Goal: Task Accomplishment & Management: Complete application form

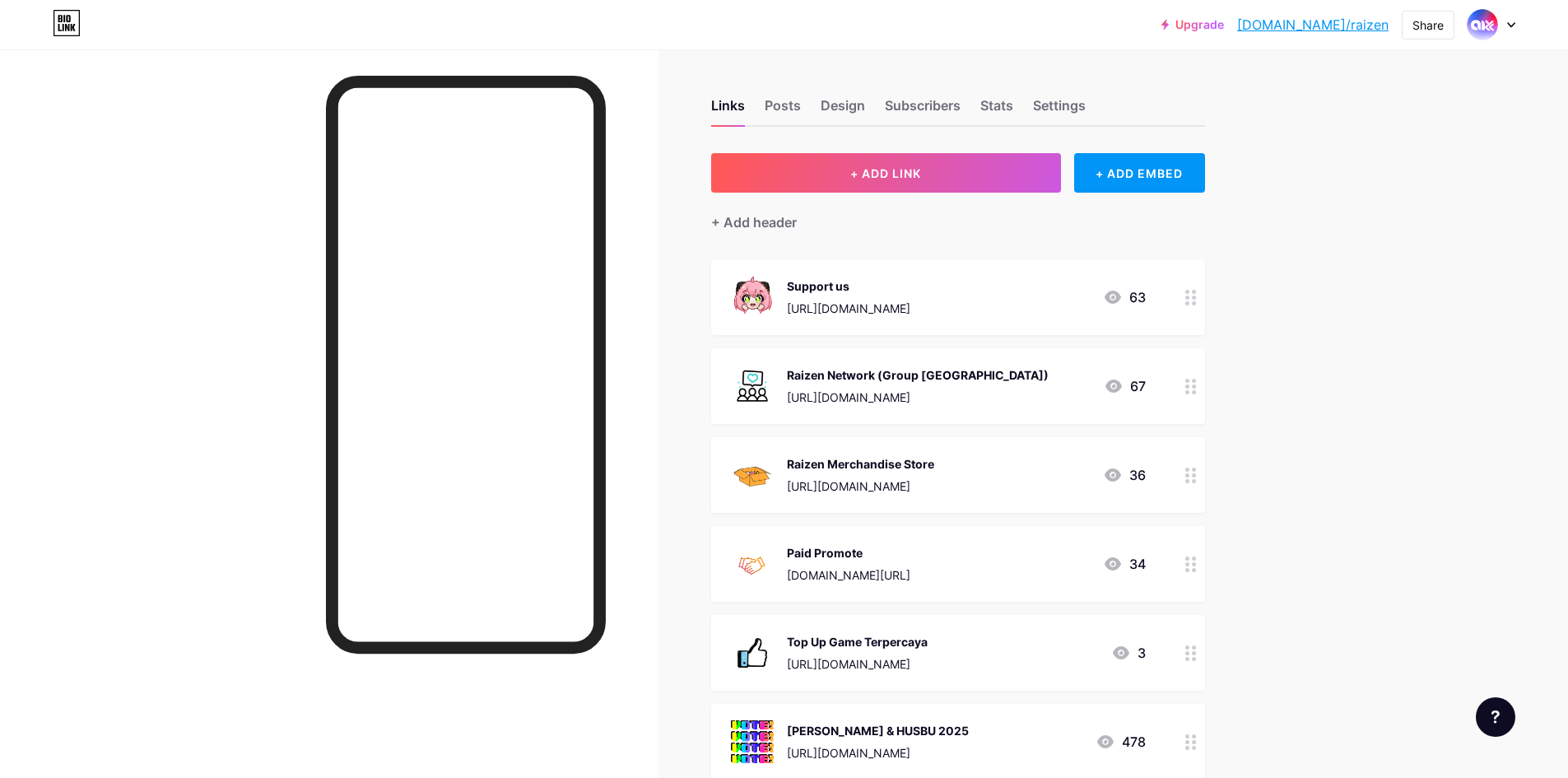
click at [1509, 22] on icon at bounding box center [1511, 25] width 9 height 6
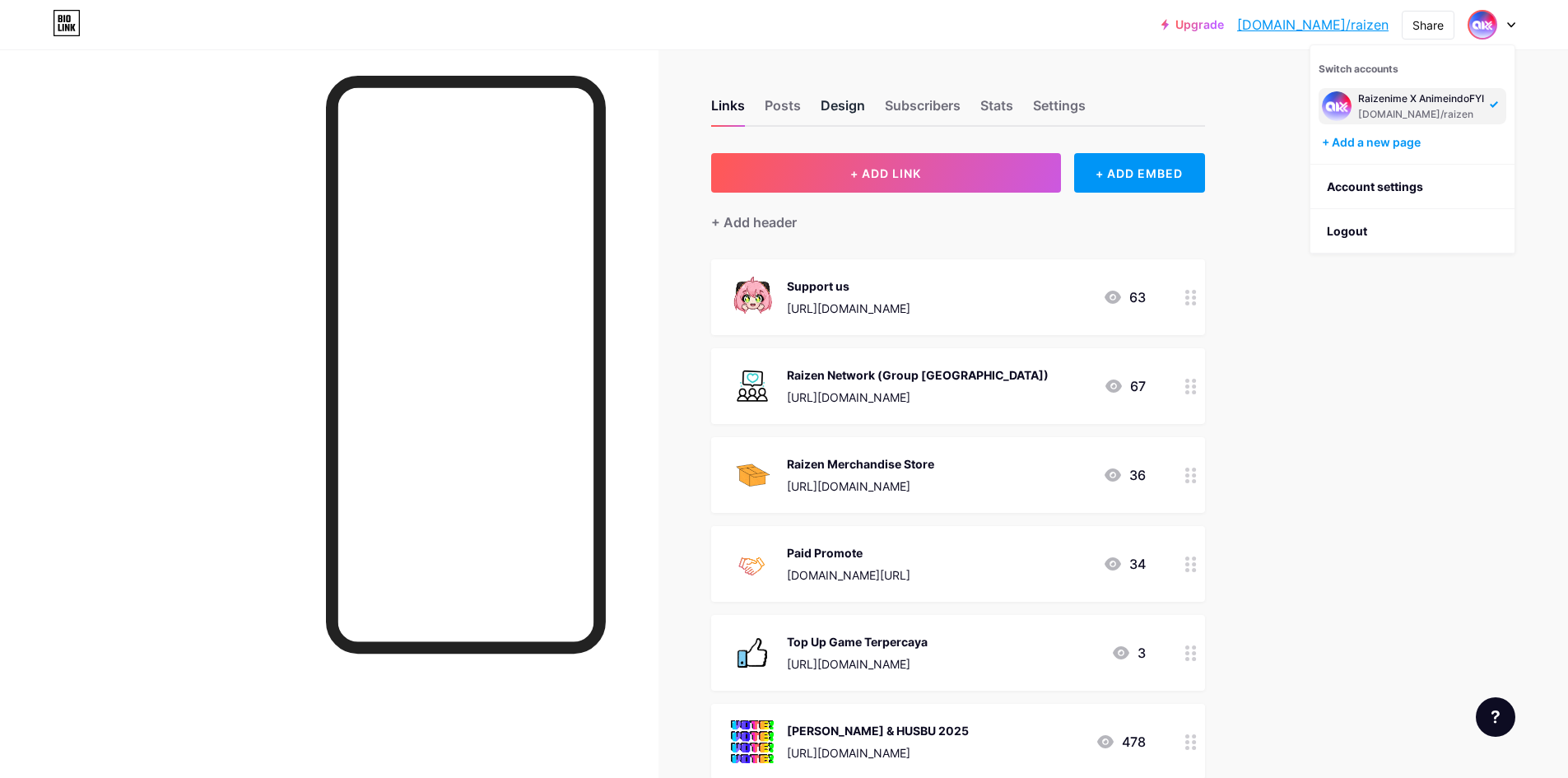
click at [850, 106] on div "Design" at bounding box center [842, 110] width 44 height 30
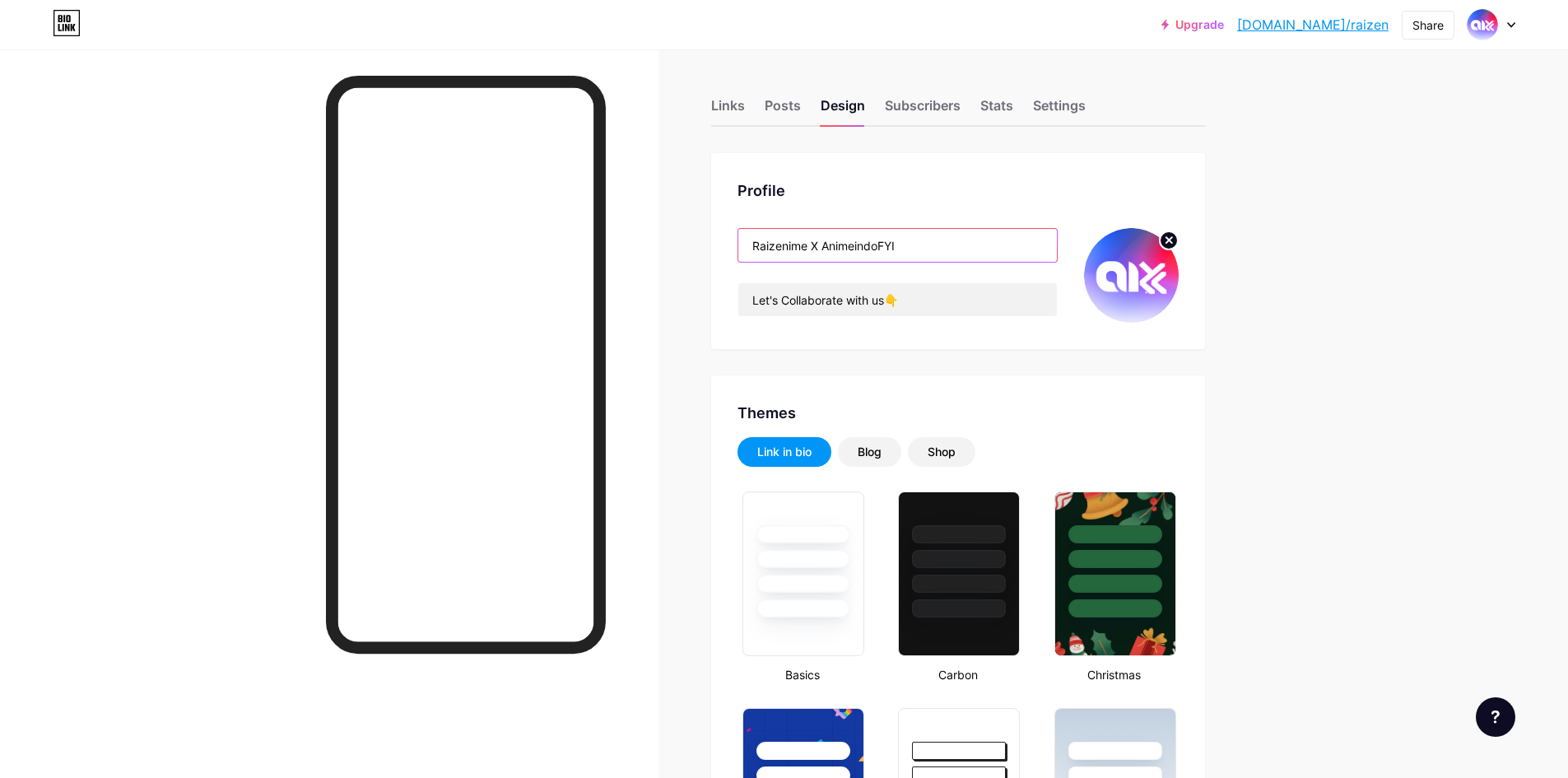
drag, startPoint x: 932, startPoint y: 247, endPoint x: 814, endPoint y: 247, distance: 118.0
click at [814, 247] on input "Raizenime X AnimeindoFYI" at bounding box center [898, 245] width 319 height 33
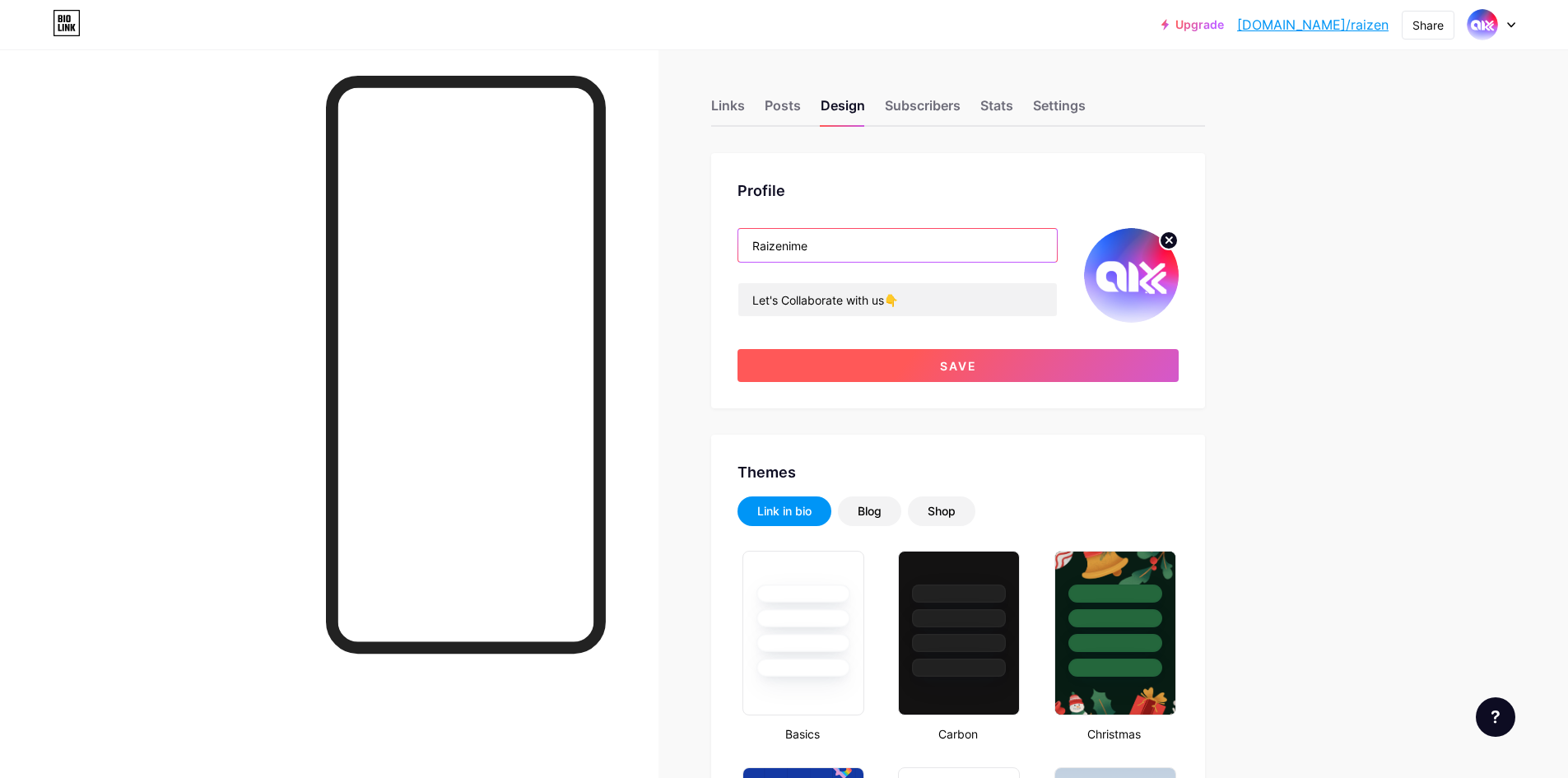
type input "Raizenime"
click at [1056, 354] on button "Save" at bounding box center [957, 365] width 442 height 33
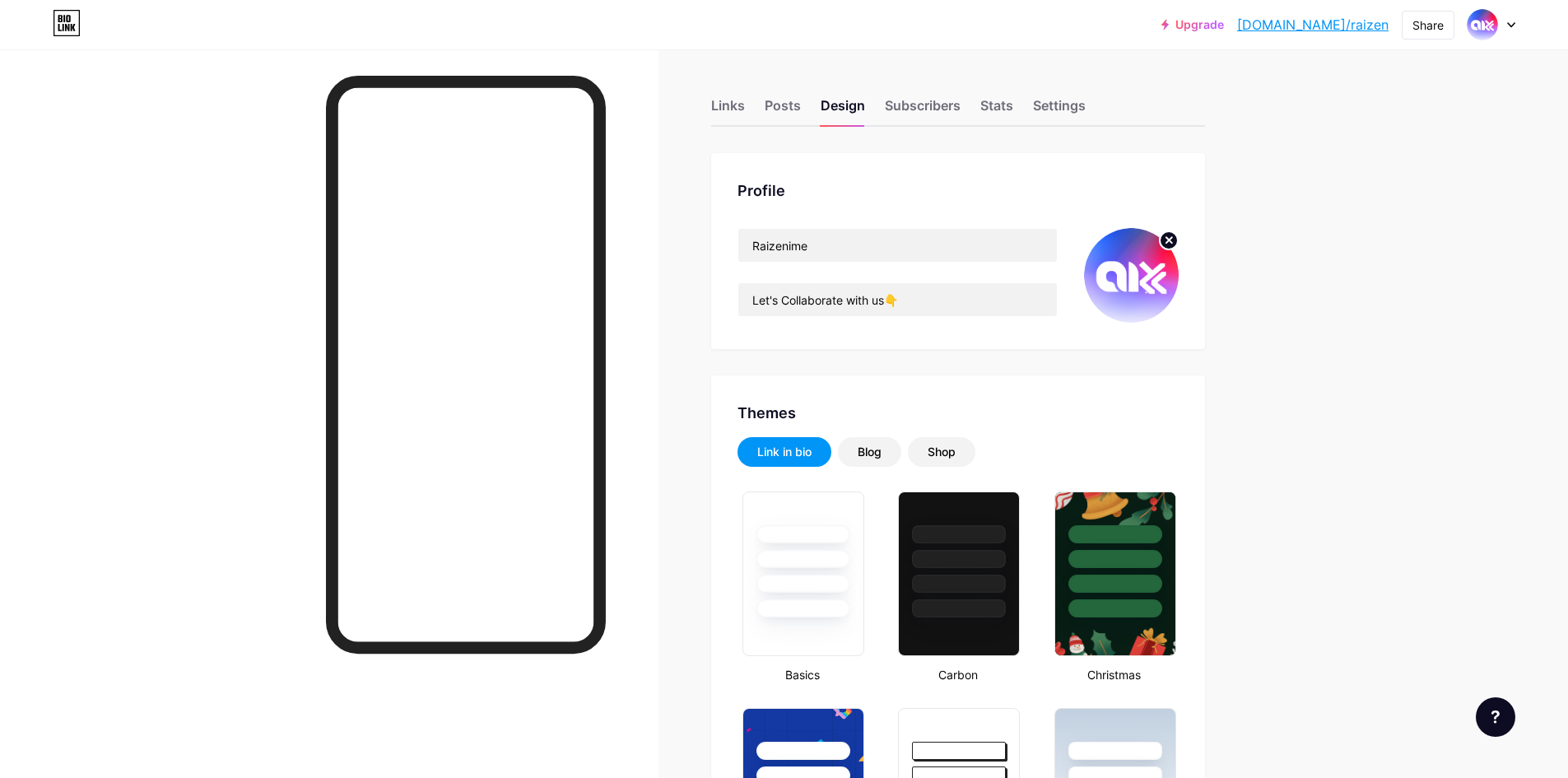
click at [1506, 25] on div at bounding box center [1491, 24] width 47 height 30
click at [1365, 225] on li "Logout" at bounding box center [1411, 231] width 204 height 44
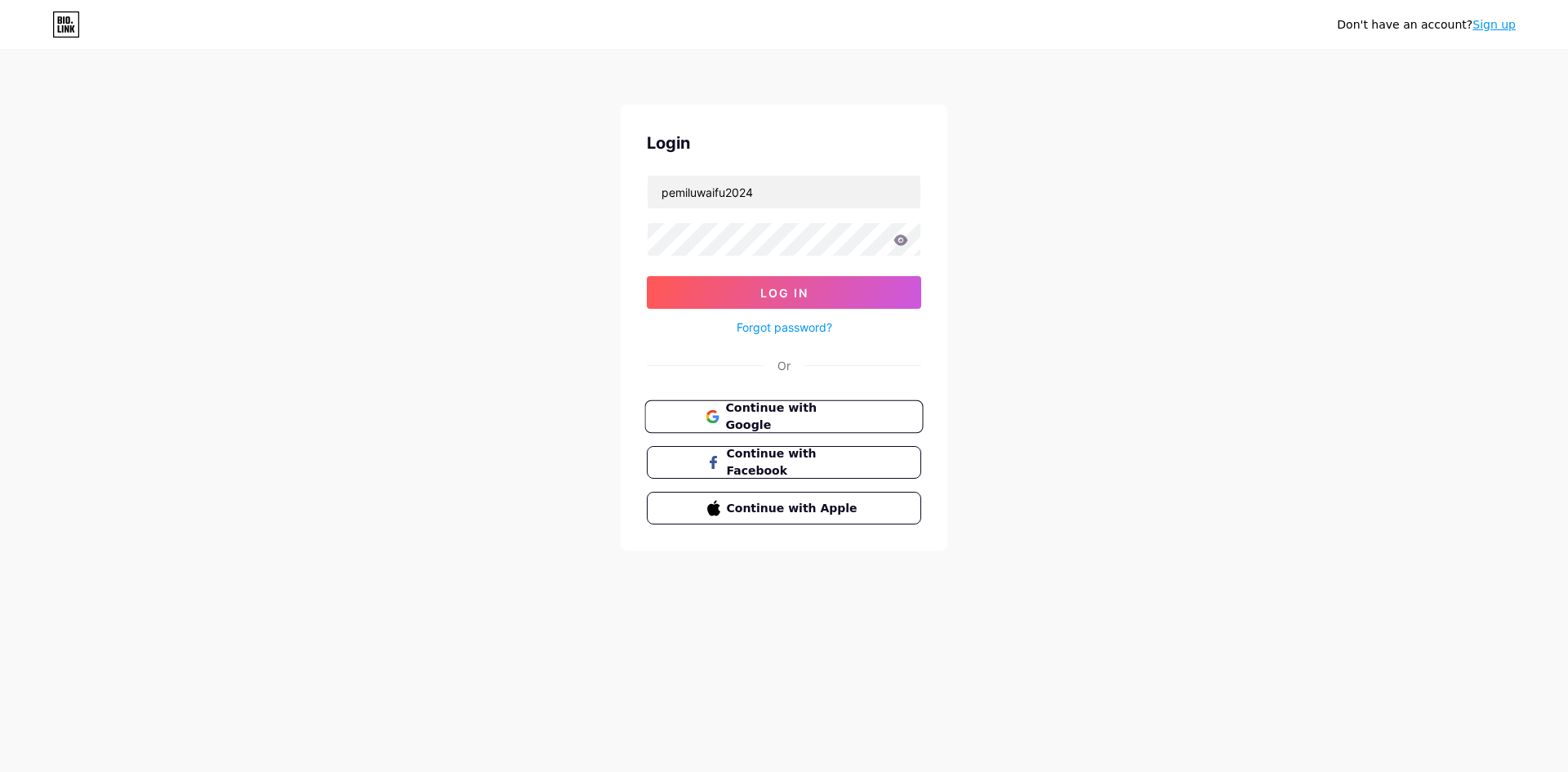
click at [799, 407] on span "Continue with Google" at bounding box center [794, 417] width 136 height 35
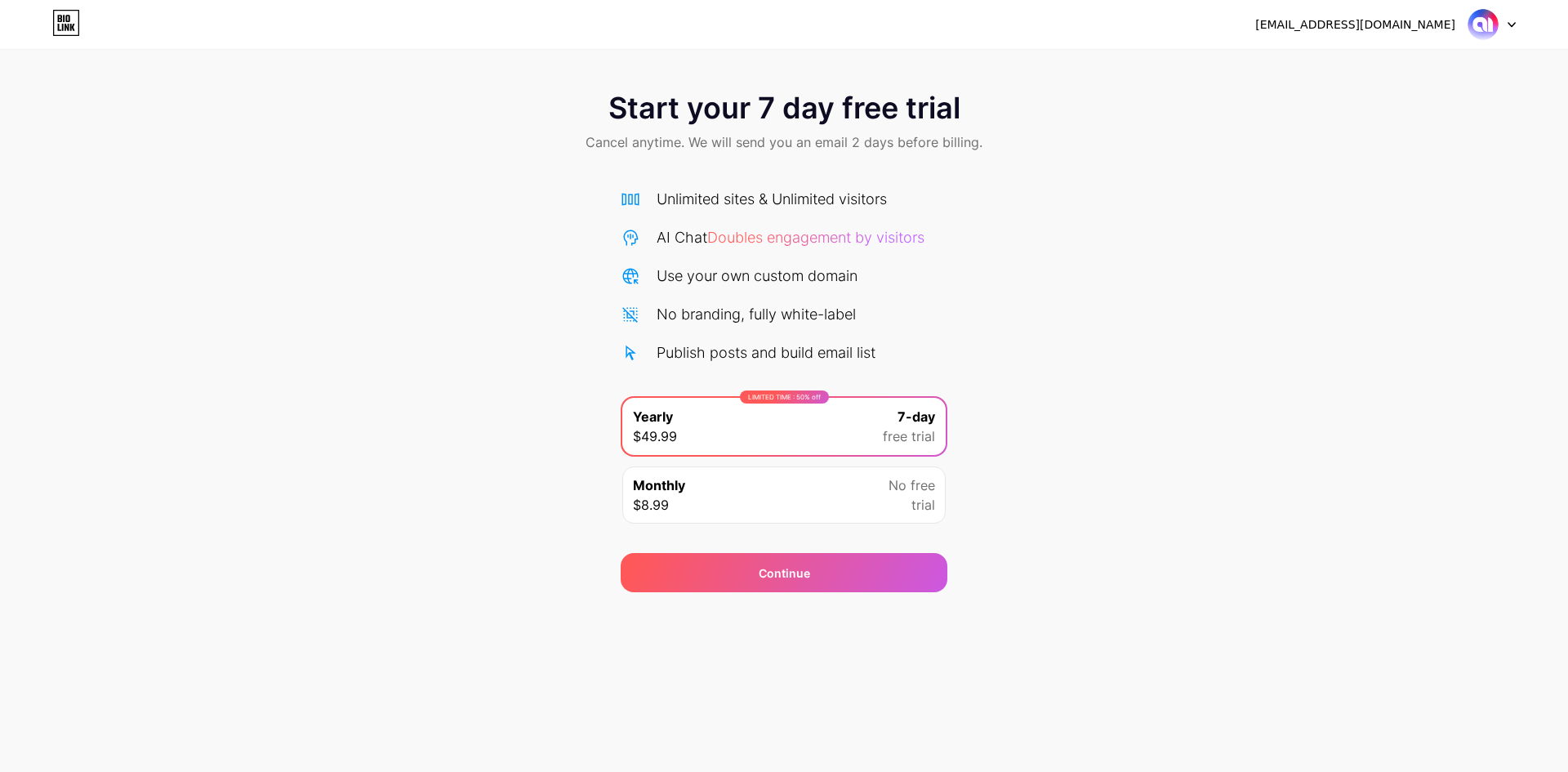
click at [835, 497] on div "Monthly $8.99 No free trial" at bounding box center [783, 495] width 323 height 58
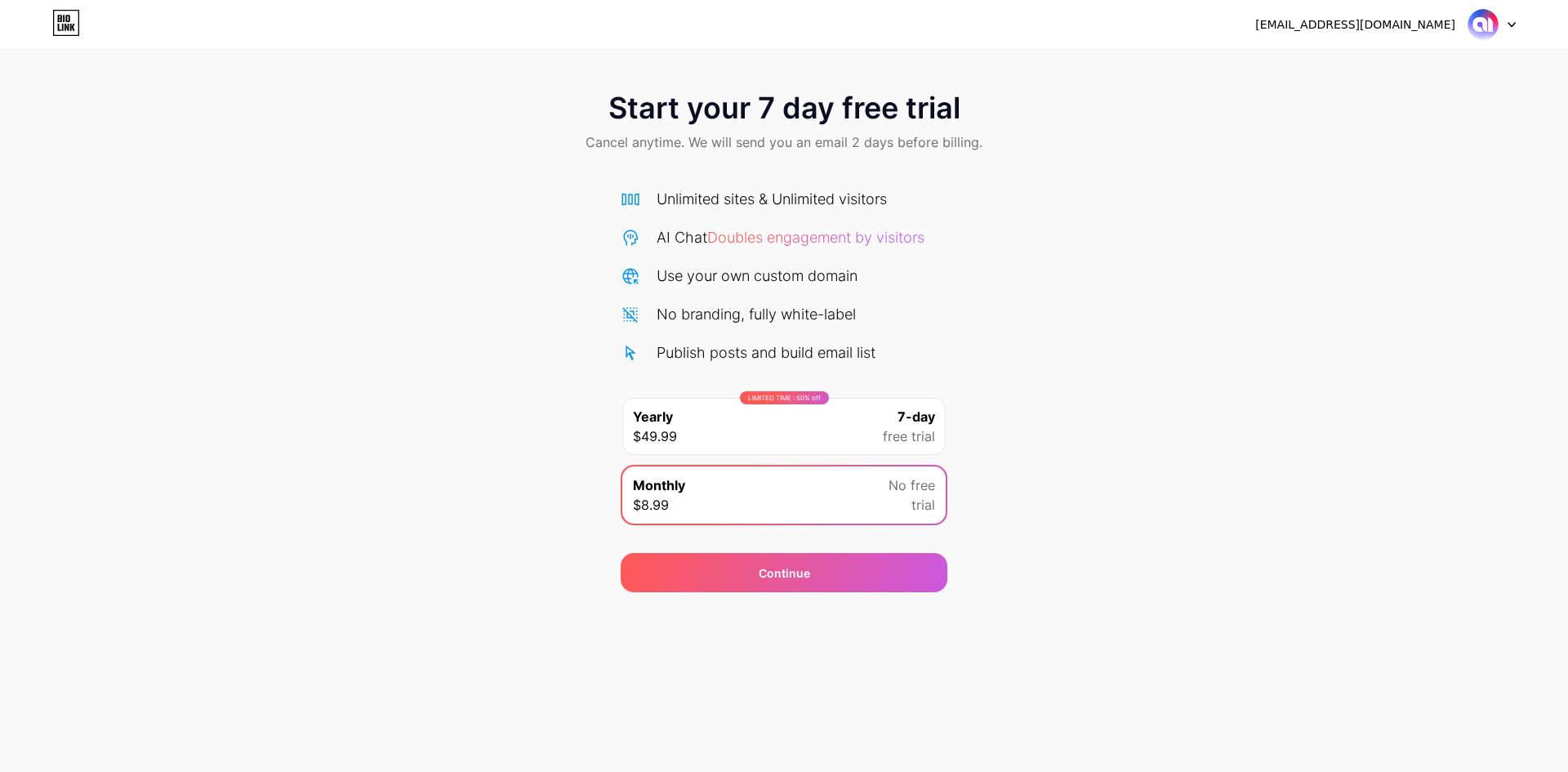
click at [879, 426] on div "LIMITED TIME : 50% off Yearly $49.99 7-day free trial" at bounding box center [783, 427] width 323 height 58
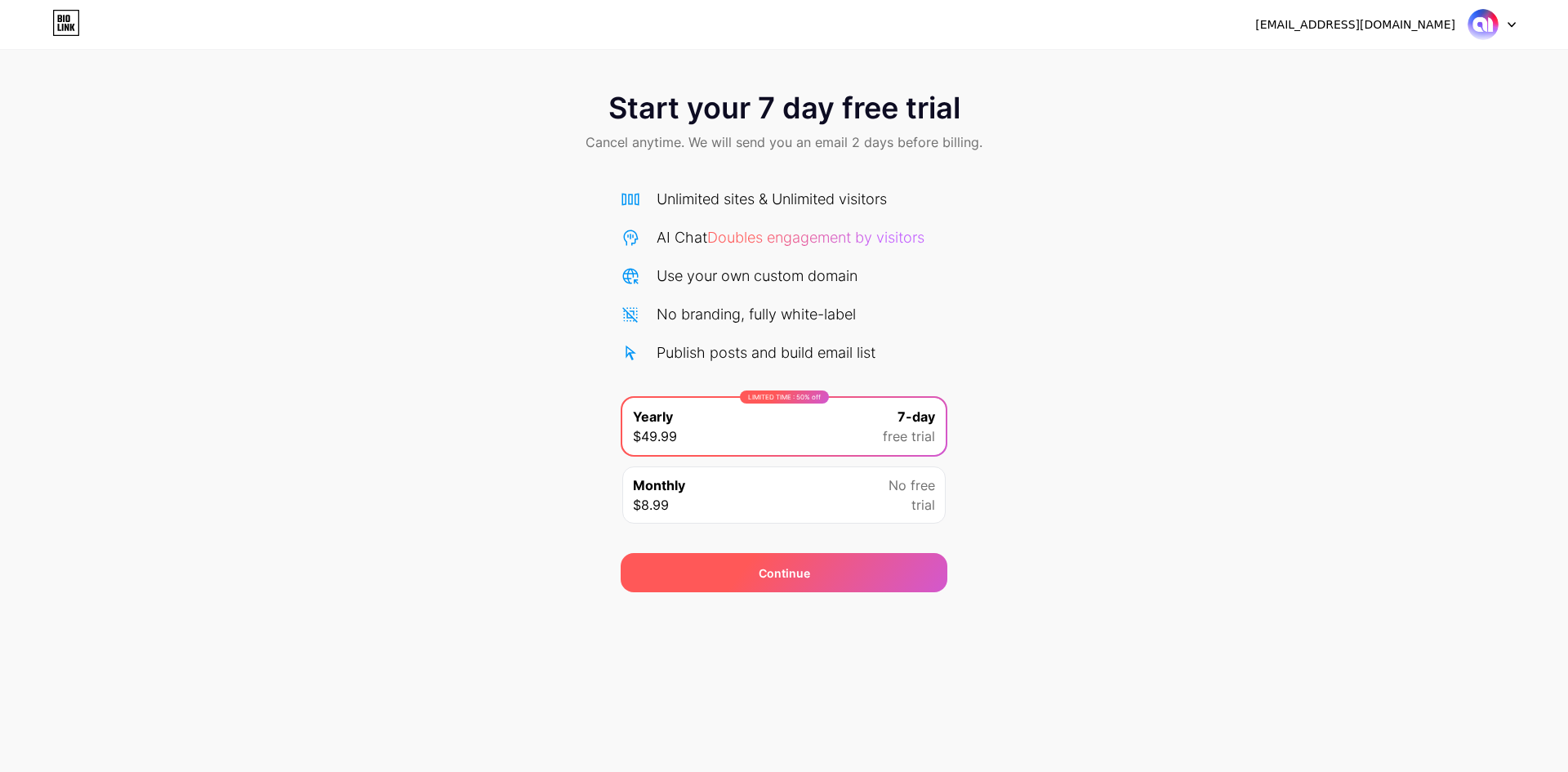
click at [856, 568] on div "Continue" at bounding box center [783, 573] width 327 height 39
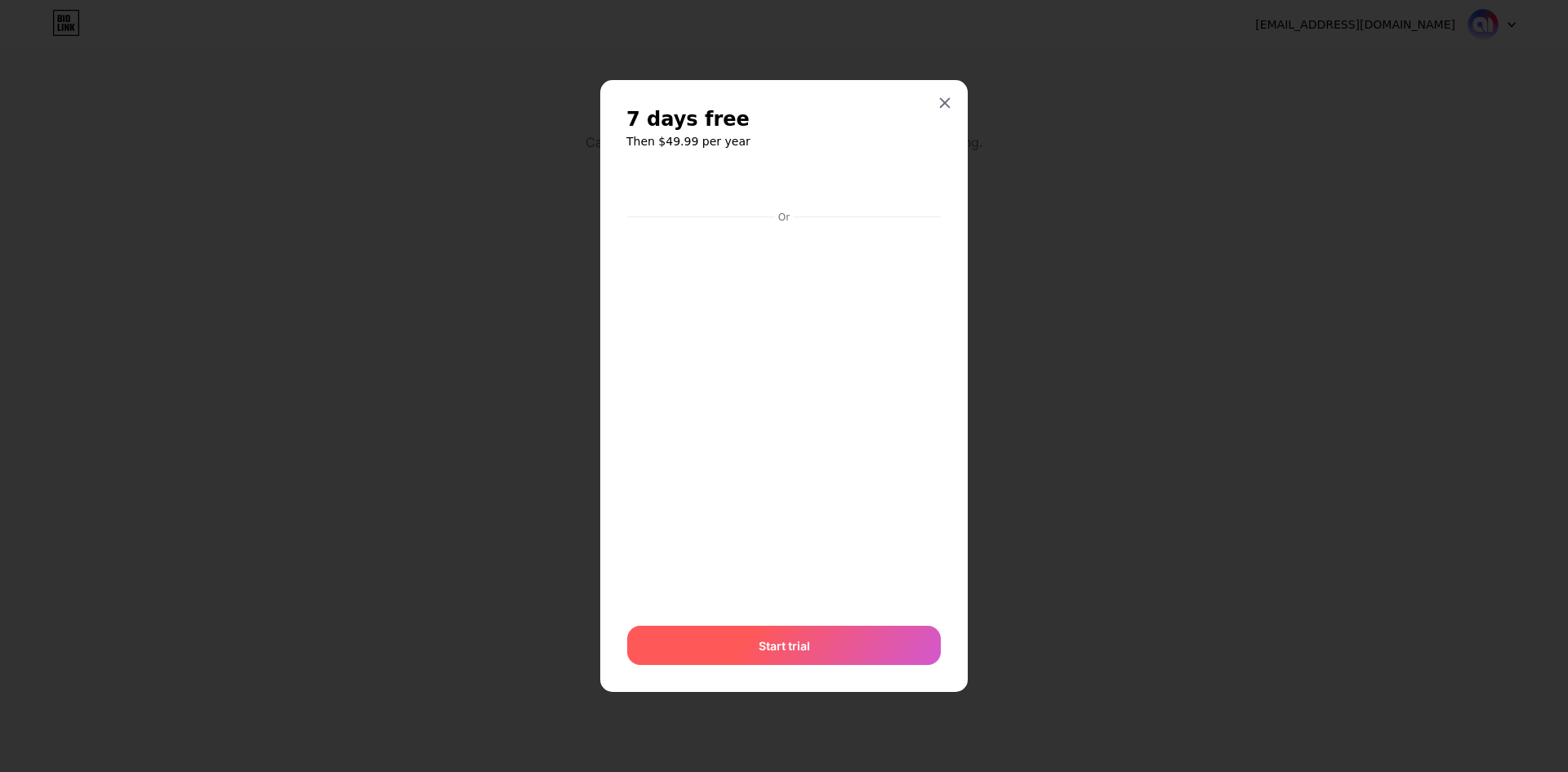
click at [792, 626] on div "Start trial" at bounding box center [783, 645] width 313 height 39
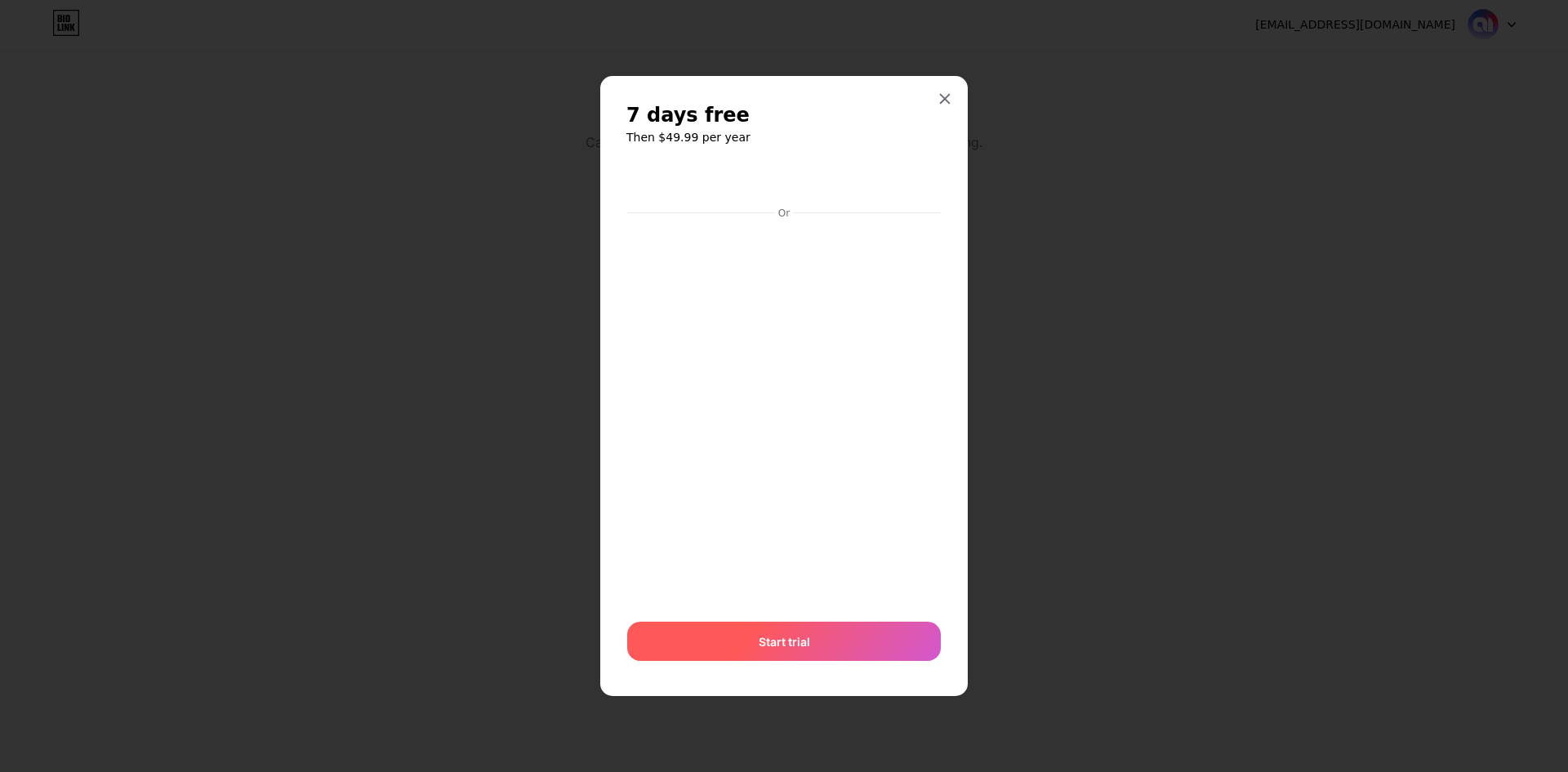
click at [796, 633] on span "Start trial" at bounding box center [784, 642] width 52 height 17
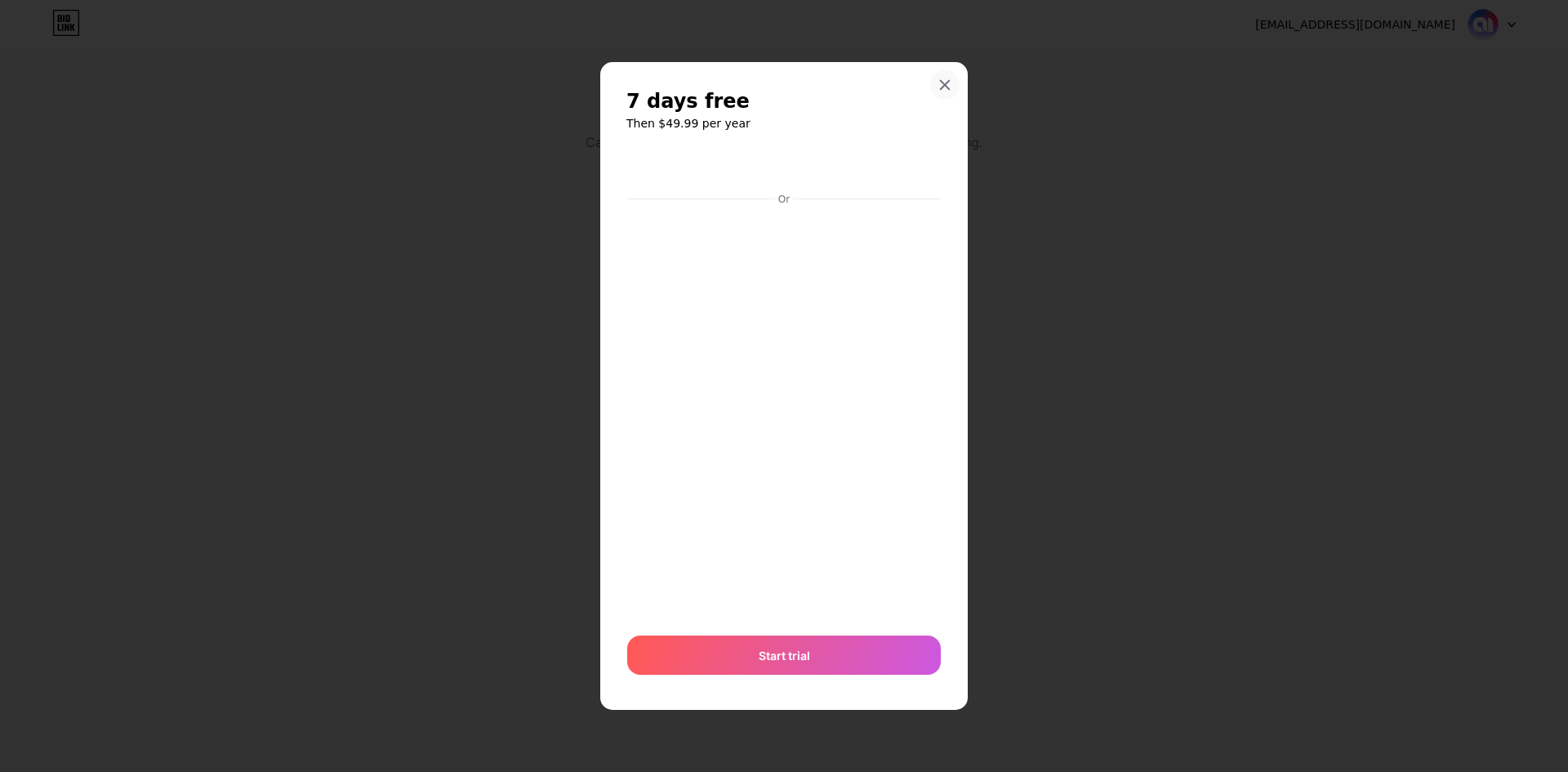
click at [951, 91] on div at bounding box center [944, 84] width 30 height 30
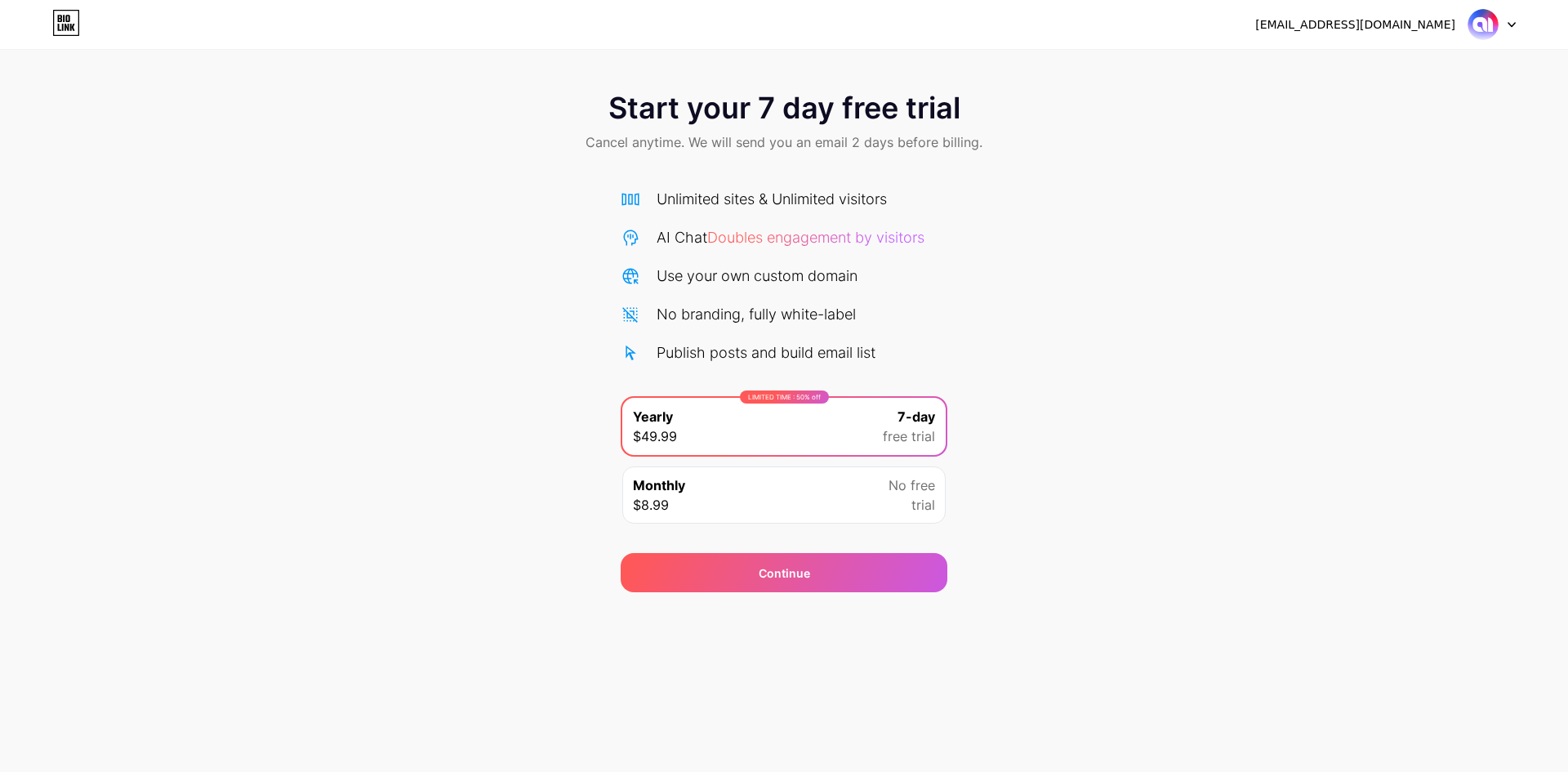
click at [1508, 20] on div at bounding box center [1491, 24] width 47 height 30
click at [1418, 61] on li "Logout" at bounding box center [1413, 67] width 202 height 44
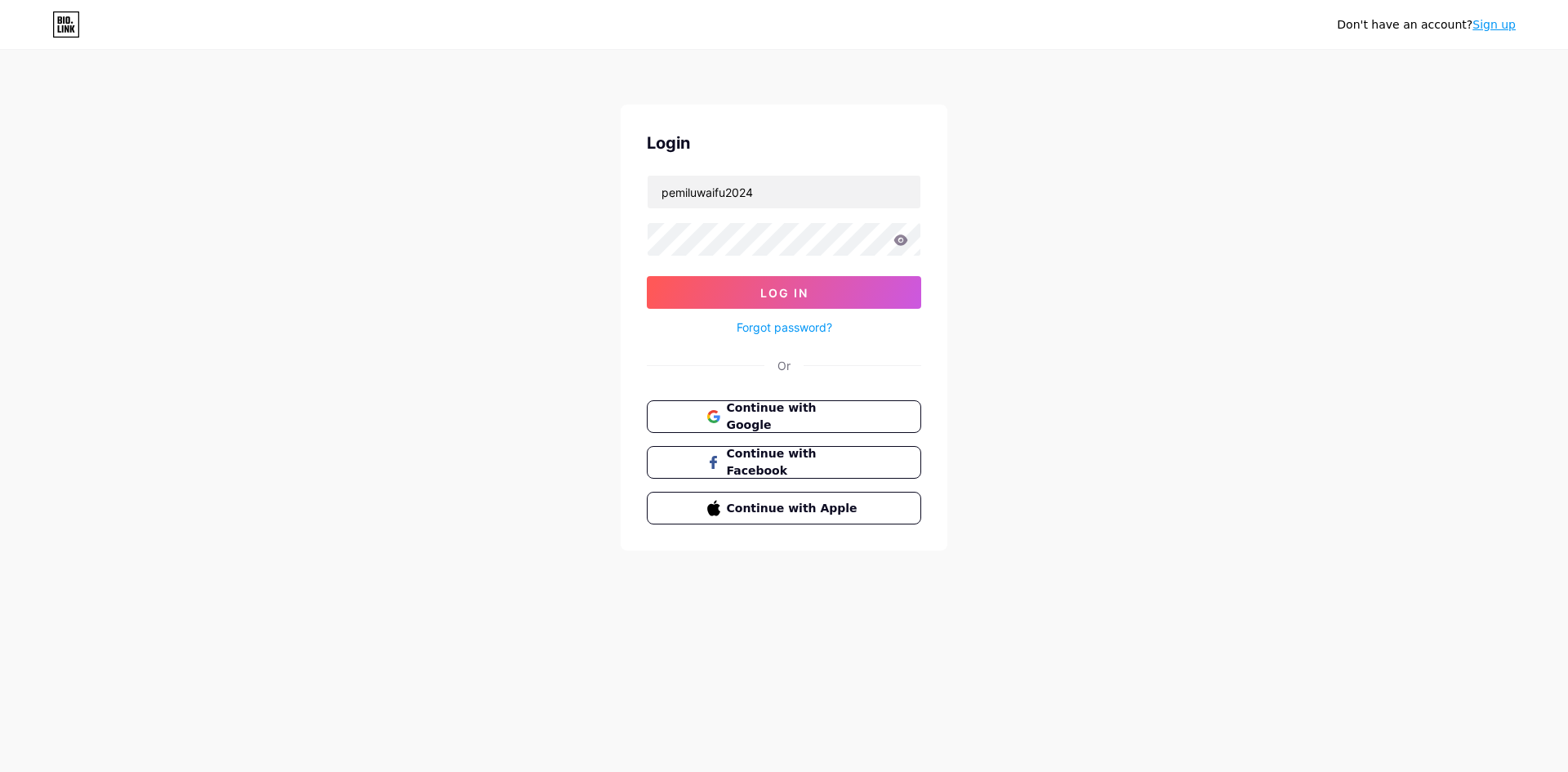
click at [1371, 69] on div "Don't have an account? Sign up Login pemiluwaifu2024 Log In Forgot password? Or…" at bounding box center [784, 301] width 1568 height 603
click at [968, 295] on div "Don't have an account? Sign up Login pemiluwaifu2024 Log In Forgot password? Or…" at bounding box center [784, 301] width 1568 height 603
click at [1491, 31] on link "Sign up" at bounding box center [1493, 25] width 43 height 13
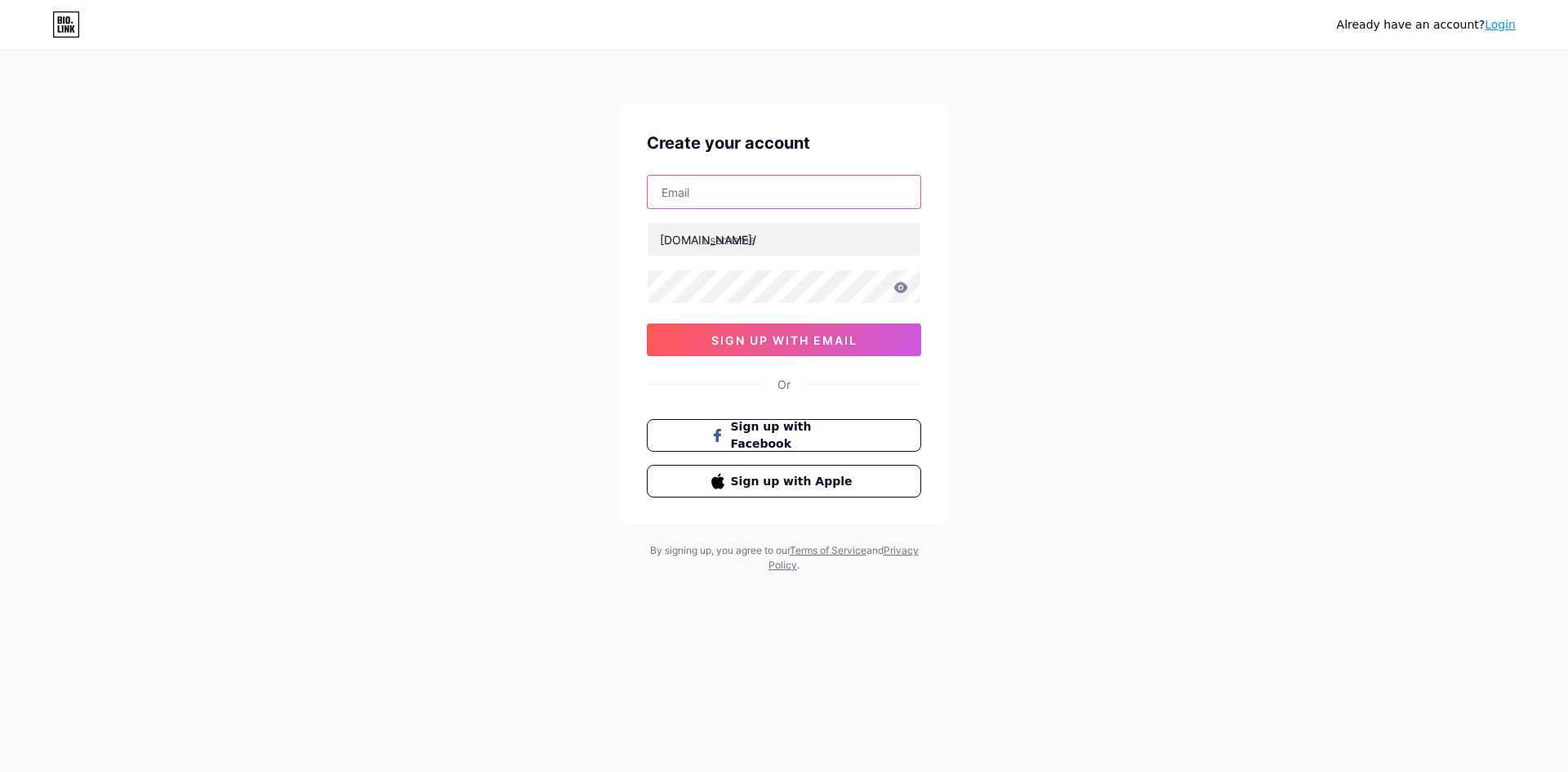
click at [747, 190] on input "text" at bounding box center [784, 192] width 273 height 33
type input "p"
type input "[EMAIL_ADDRESS][DOMAIN_NAME]"
type input "animeindofyi"
click at [898, 287] on icon at bounding box center [900, 288] width 14 height 12
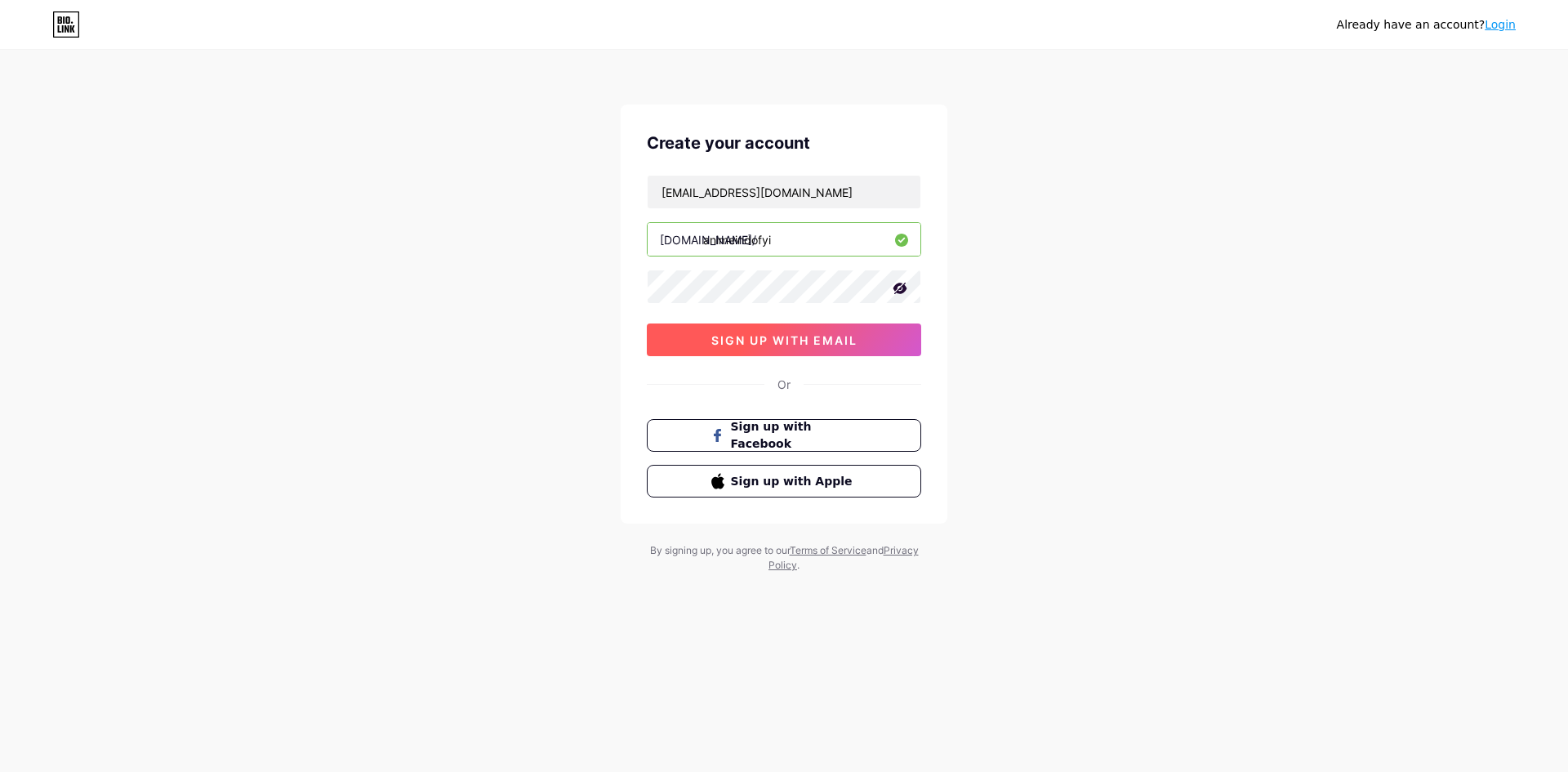
click at [696, 339] on button "sign up with email" at bounding box center [784, 339] width 274 height 33
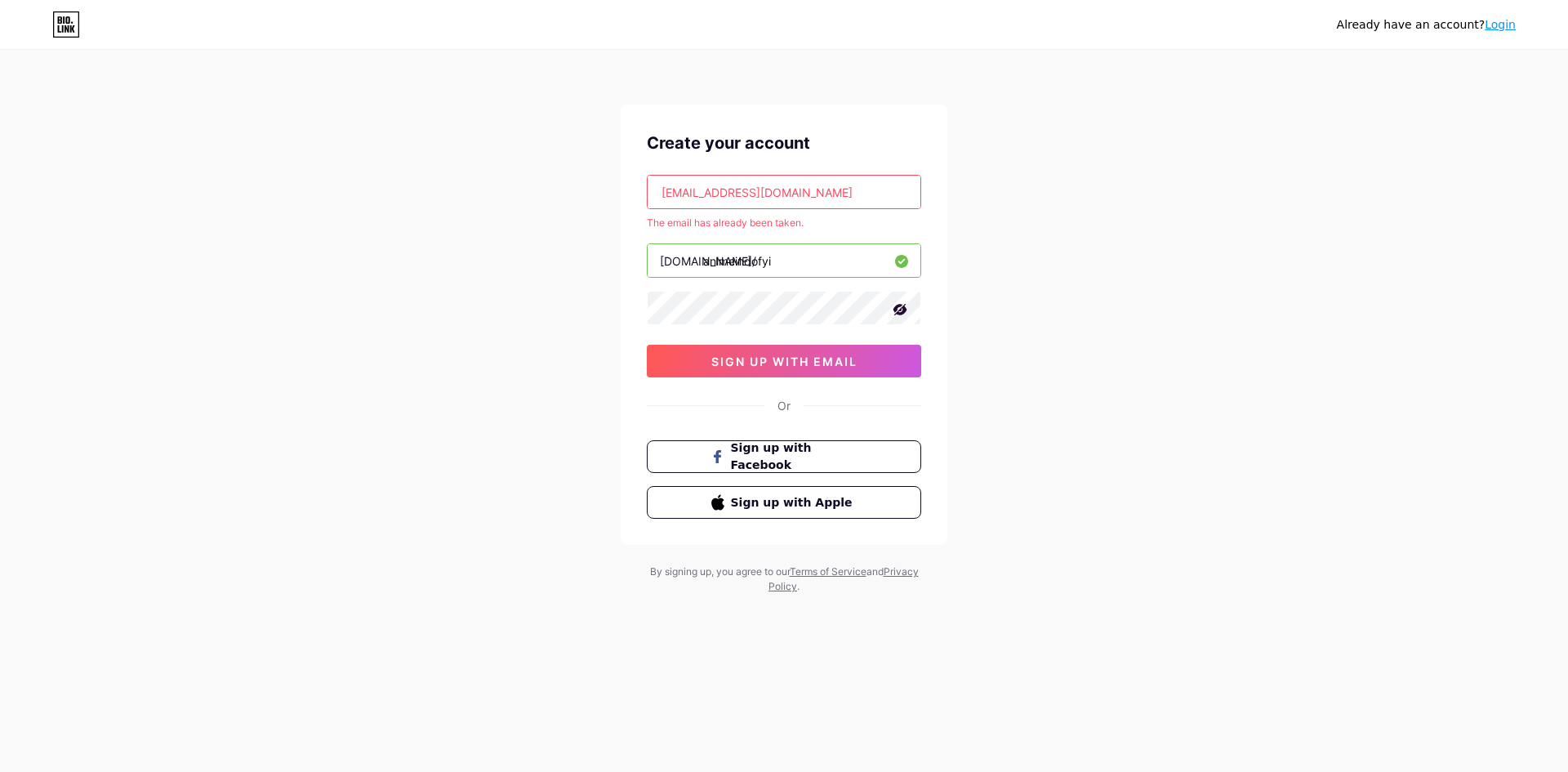
click at [830, 190] on input "[EMAIL_ADDRESS][DOMAIN_NAME]" at bounding box center [784, 192] width 273 height 33
drag, startPoint x: 836, startPoint y: 194, endPoint x: 642, endPoint y: 208, distance: 194.5
click at [642, 208] on div "Create your account [EMAIL_ADDRESS][DOMAIN_NAME] The email has already been tak…" at bounding box center [783, 324] width 327 height 440
click at [970, 150] on div "Already have an account? Login Create your account [EMAIL_ADDRESS][DOMAIN_NAME]…" at bounding box center [784, 323] width 1568 height 646
click at [839, 181] on input "[EMAIL_ADDRESS][DOMAIN_NAME]" at bounding box center [784, 192] width 273 height 33
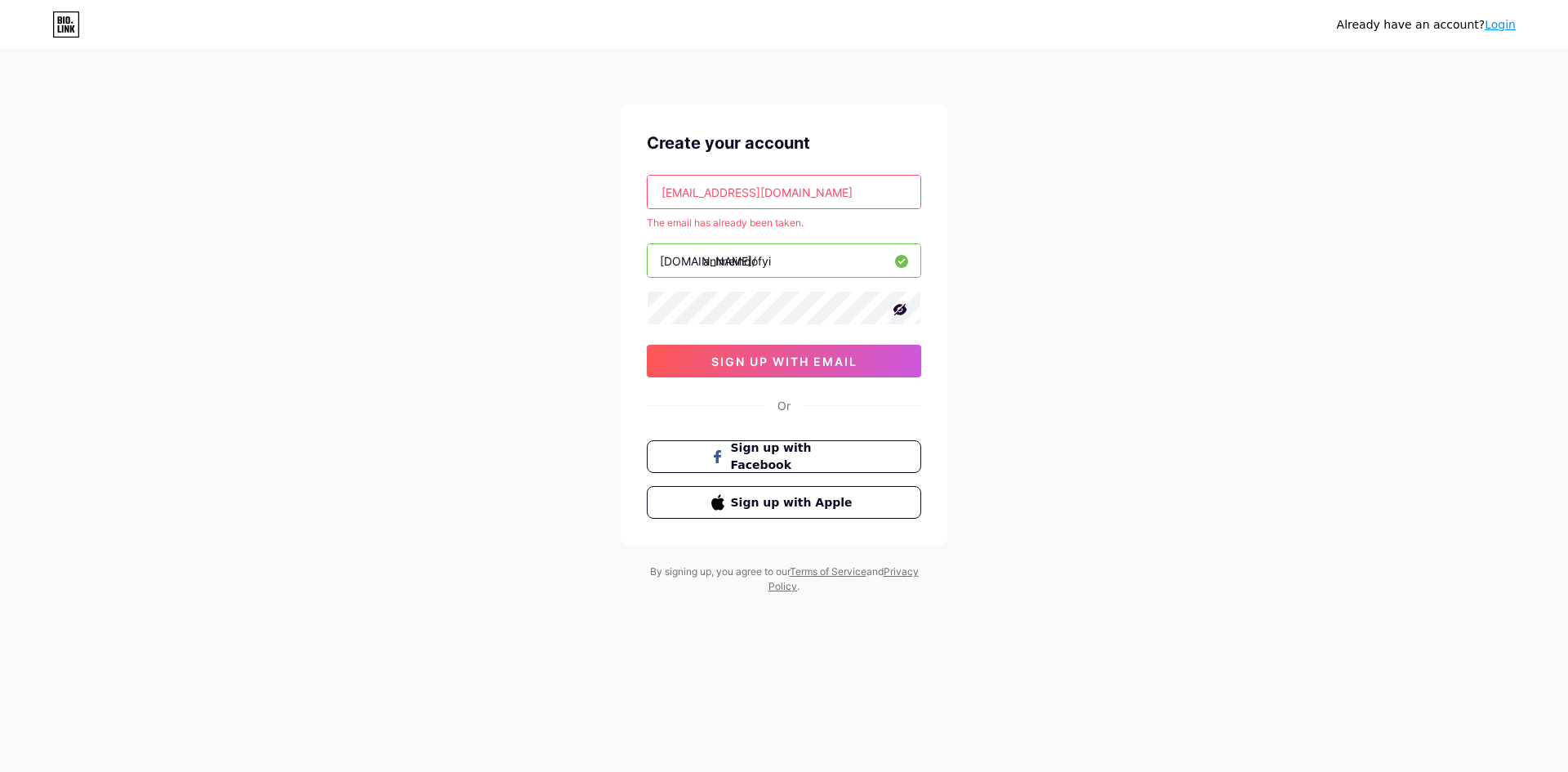
drag, startPoint x: 832, startPoint y: 189, endPoint x: 631, endPoint y: 193, distance: 201.0
click at [631, 193] on div "Create your account [EMAIL_ADDRESS][DOMAIN_NAME] The email has already been tak…" at bounding box center [783, 324] width 327 height 440
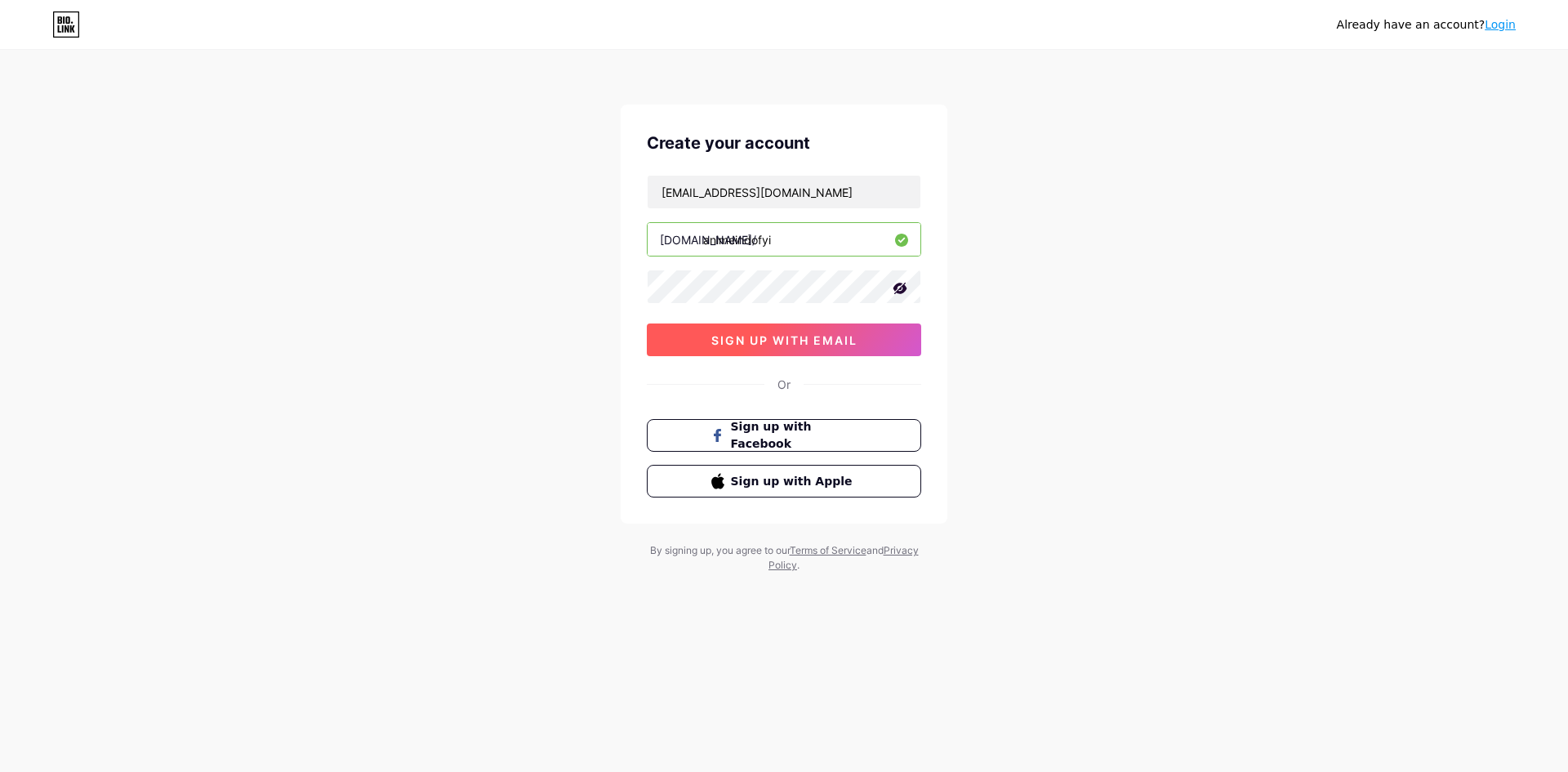
click at [716, 339] on span "sign up with email" at bounding box center [784, 340] width 146 height 13
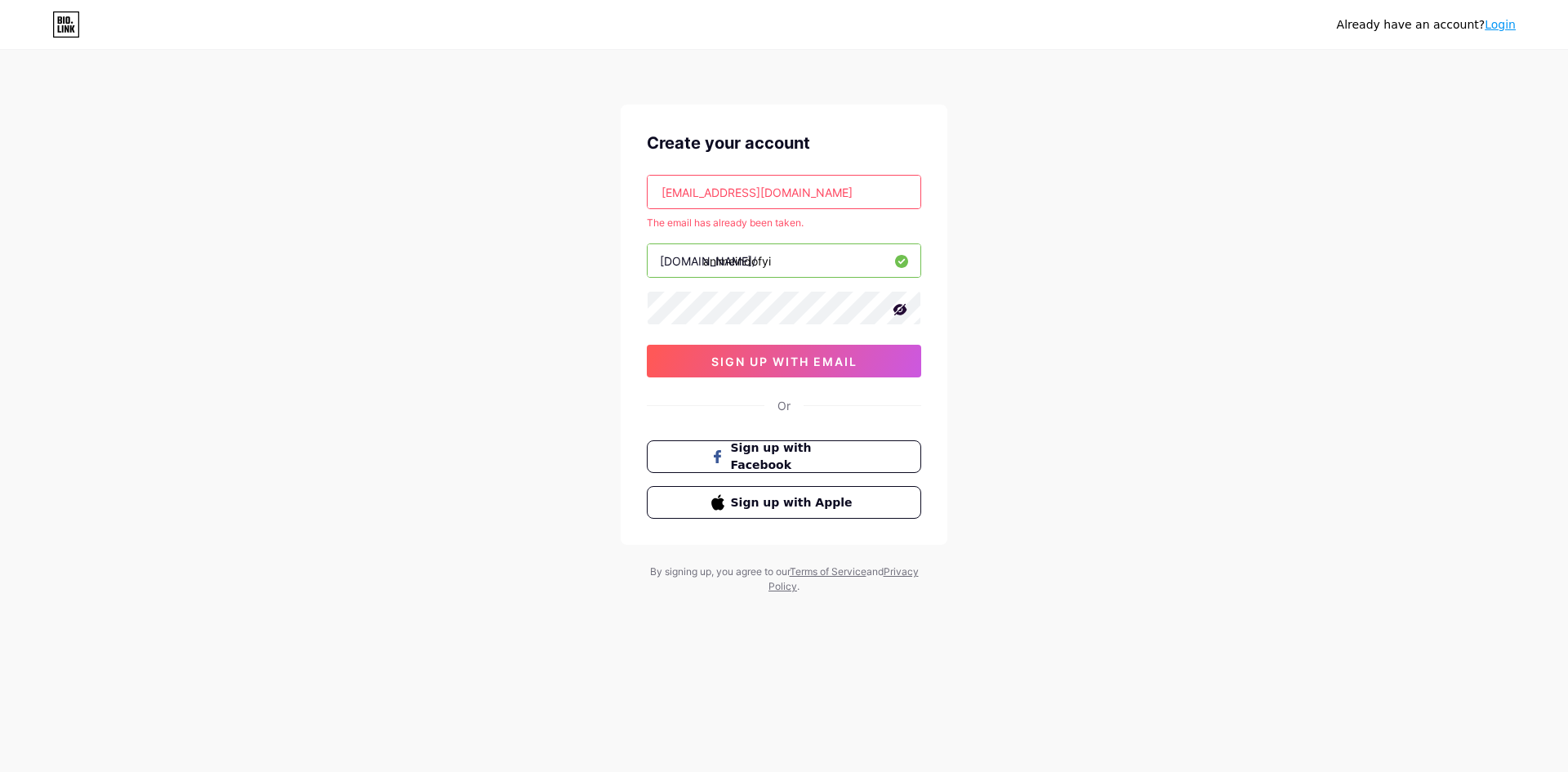
drag, startPoint x: 707, startPoint y: 190, endPoint x: 628, endPoint y: 199, distance: 79.5
click at [628, 199] on div "Create your account [EMAIL_ADDRESS][DOMAIN_NAME] The email has already been tak…" at bounding box center [783, 324] width 327 height 440
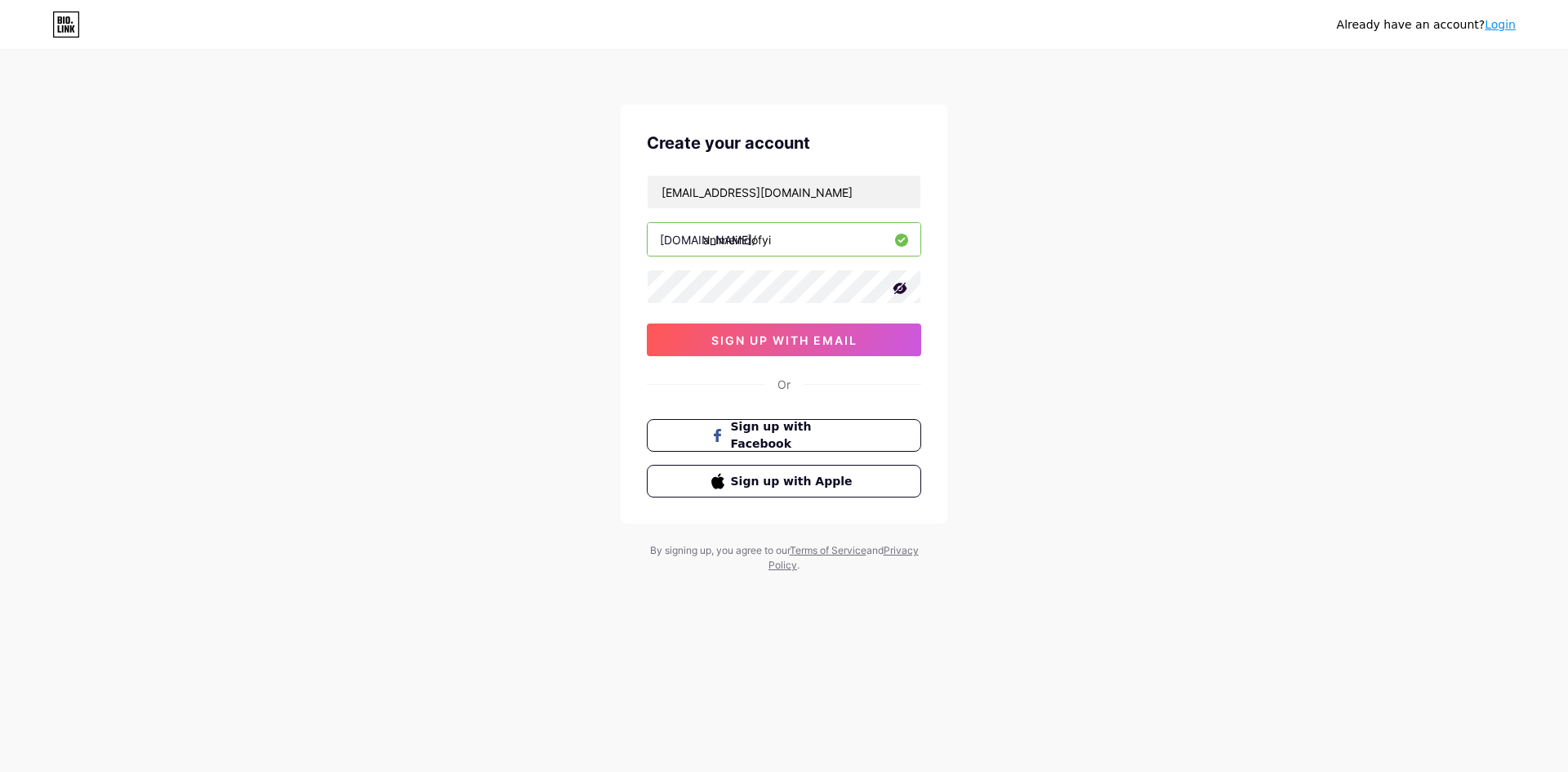
click at [1001, 273] on div "Already have an account? Login Create your account [EMAIL_ADDRESS][DOMAIN_NAME]…" at bounding box center [784, 313] width 1568 height 625
click at [803, 328] on button "sign up with email" at bounding box center [784, 339] width 274 height 33
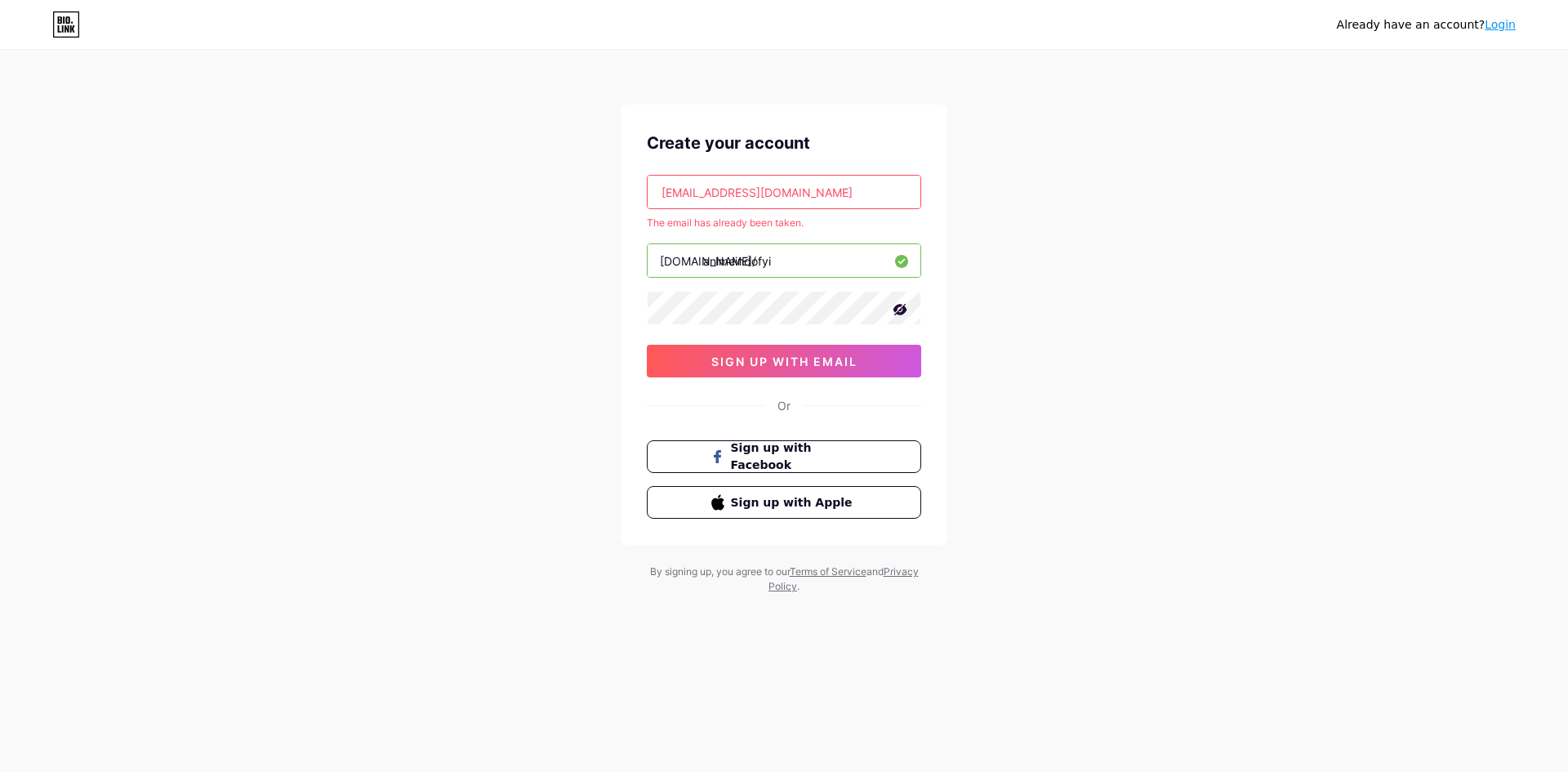
drag, startPoint x: 708, startPoint y: 189, endPoint x: 623, endPoint y: 197, distance: 85.4
click at [623, 197] on div "Create your account [EMAIL_ADDRESS][DOMAIN_NAME] The email has already been tak…" at bounding box center [783, 324] width 327 height 440
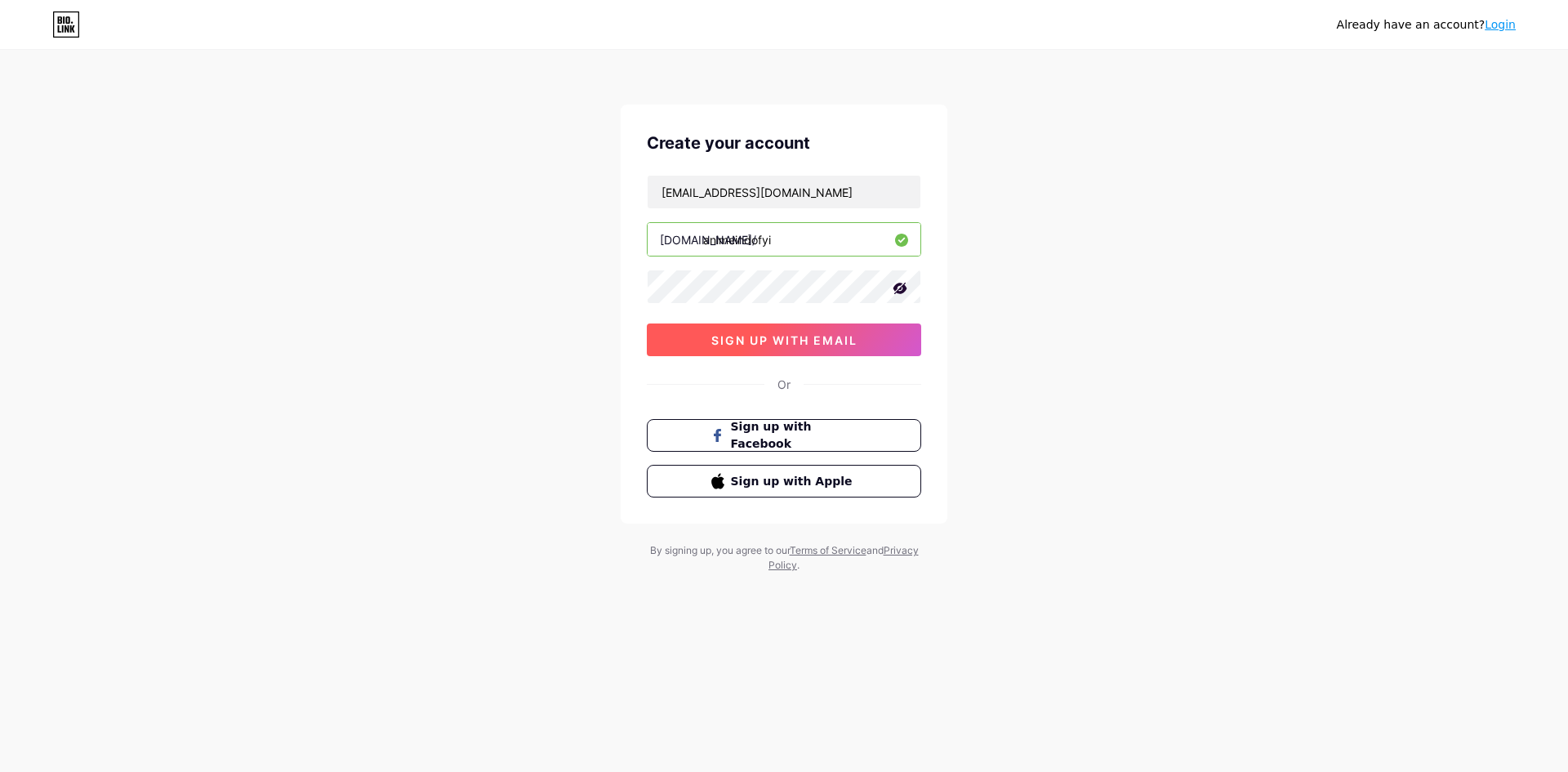
click at [857, 338] on span "sign up with email" at bounding box center [784, 340] width 146 height 13
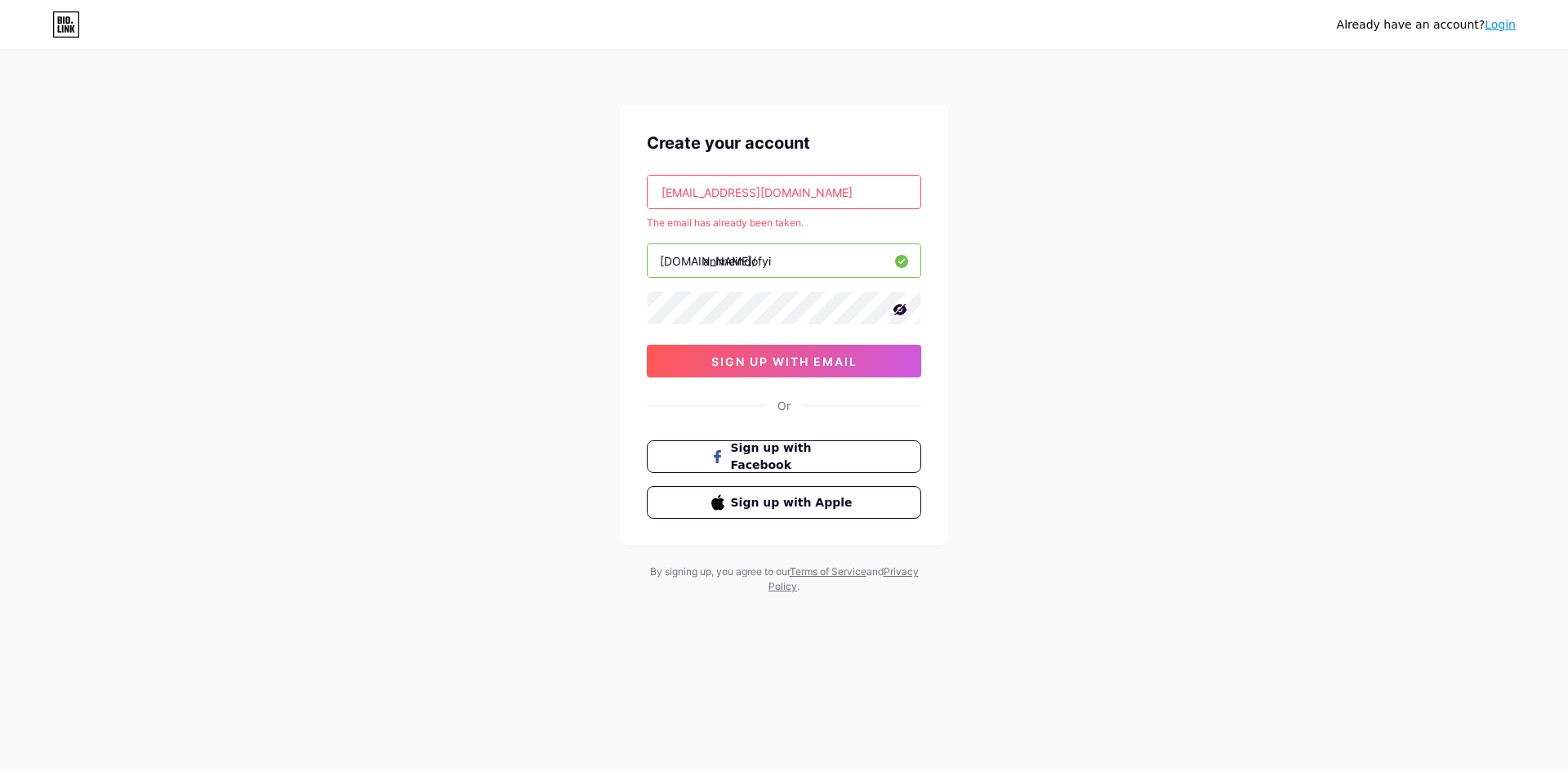
drag, startPoint x: 708, startPoint y: 192, endPoint x: 608, endPoint y: 191, distance: 100.0
click at [608, 192] on div "Already have an account? Login Create your account [EMAIL_ADDRESS][DOMAIN_NAME]…" at bounding box center [784, 323] width 1568 height 646
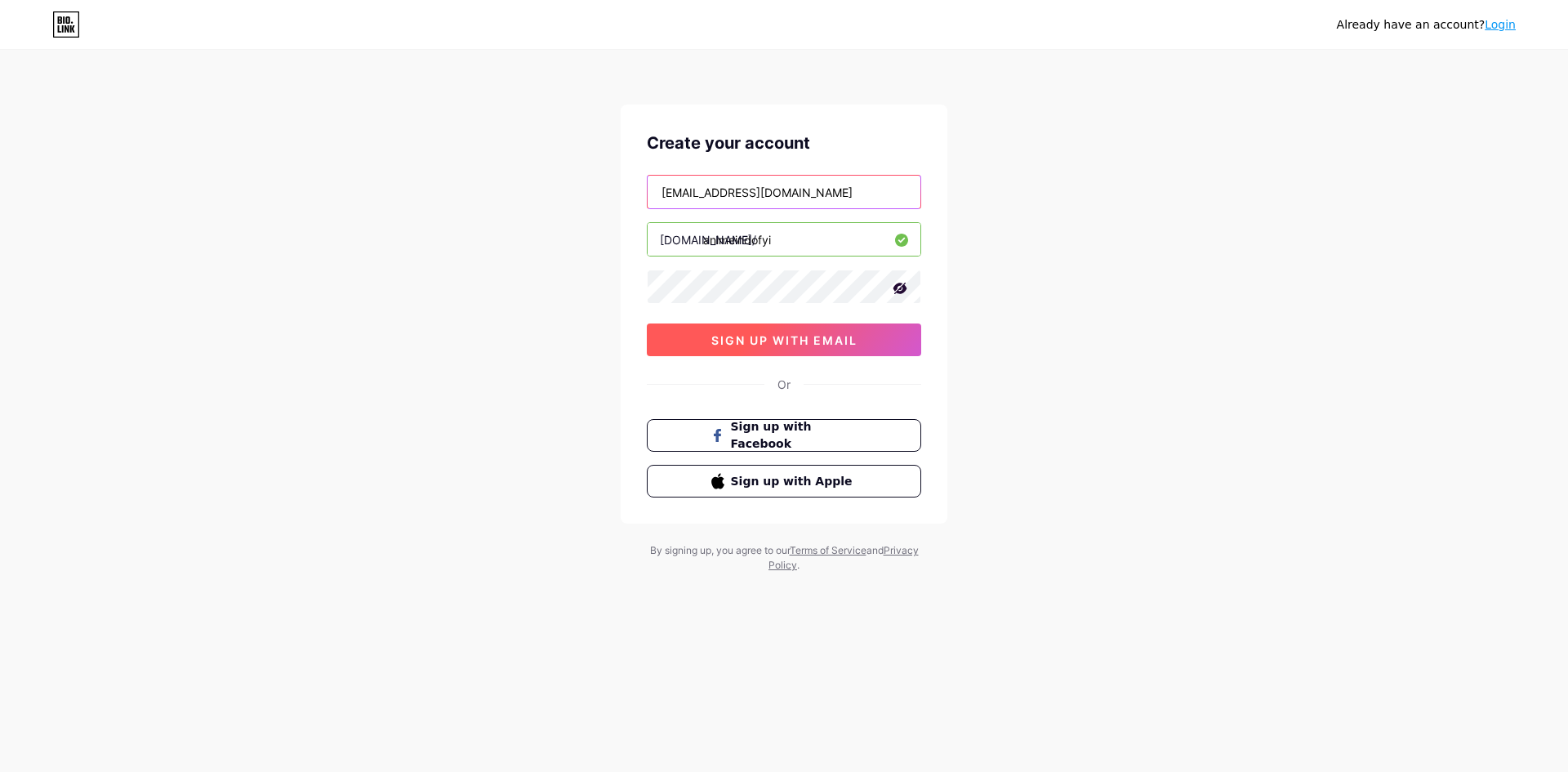
type input "[EMAIL_ADDRESS][DOMAIN_NAME]"
click at [822, 339] on span "sign up with email" at bounding box center [784, 340] width 146 height 13
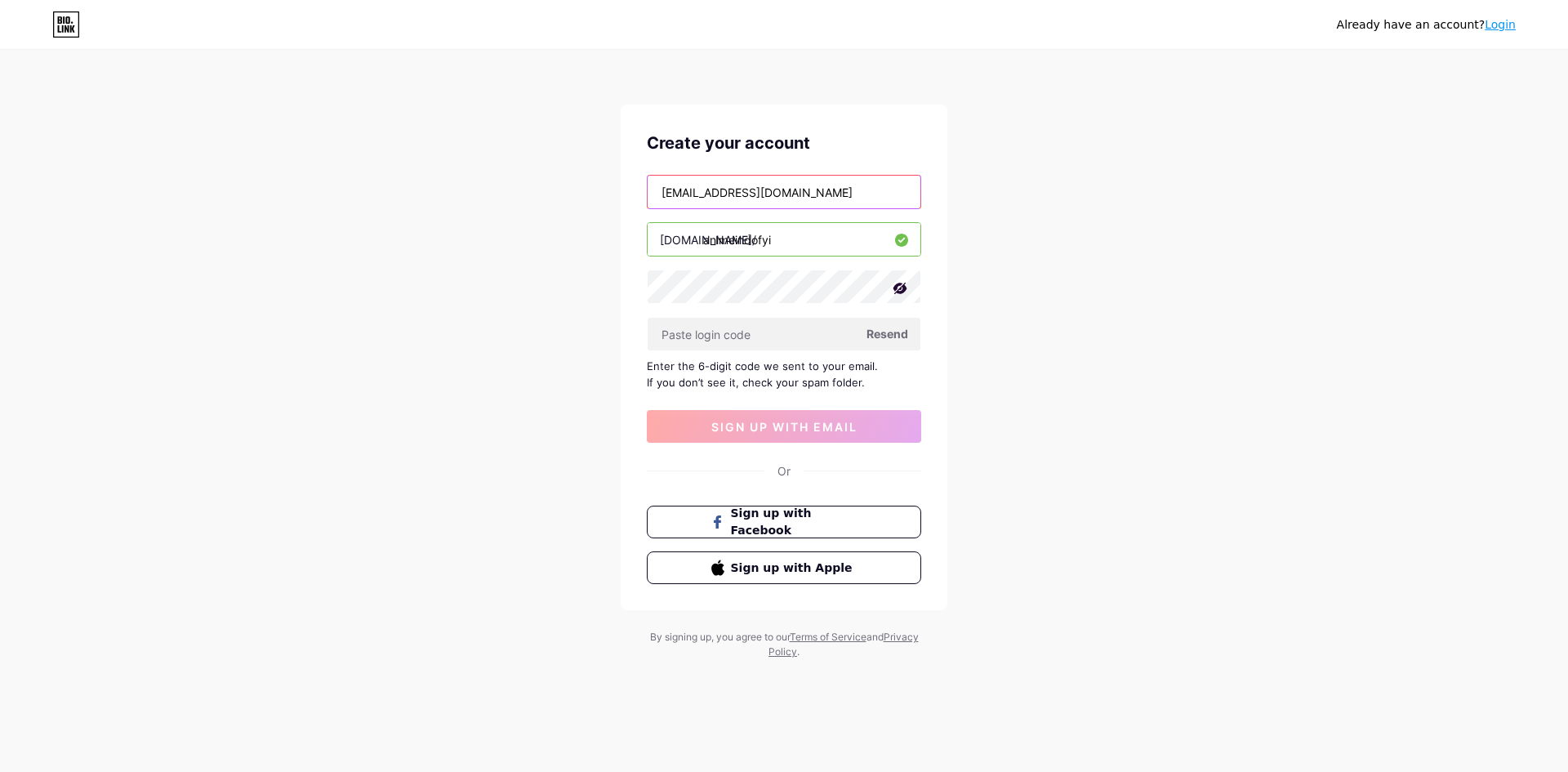
drag, startPoint x: 868, startPoint y: 194, endPoint x: 565, endPoint y: 212, distance: 303.5
click at [565, 212] on div "Already have an account? Login Create your account [EMAIL_ADDRESS][DOMAIN_NAME]…" at bounding box center [784, 356] width 1568 height 712
paste input "[EMAIL_ADDRESS][DOMAIN_NAME]"
type input "[EMAIL_ADDRESS][DOMAIN_NAME]"
click at [933, 356] on div "Create your account [EMAIL_ADDRESS][DOMAIN_NAME] [DOMAIN_NAME]/ animeindofyi Re…" at bounding box center [783, 357] width 327 height 505
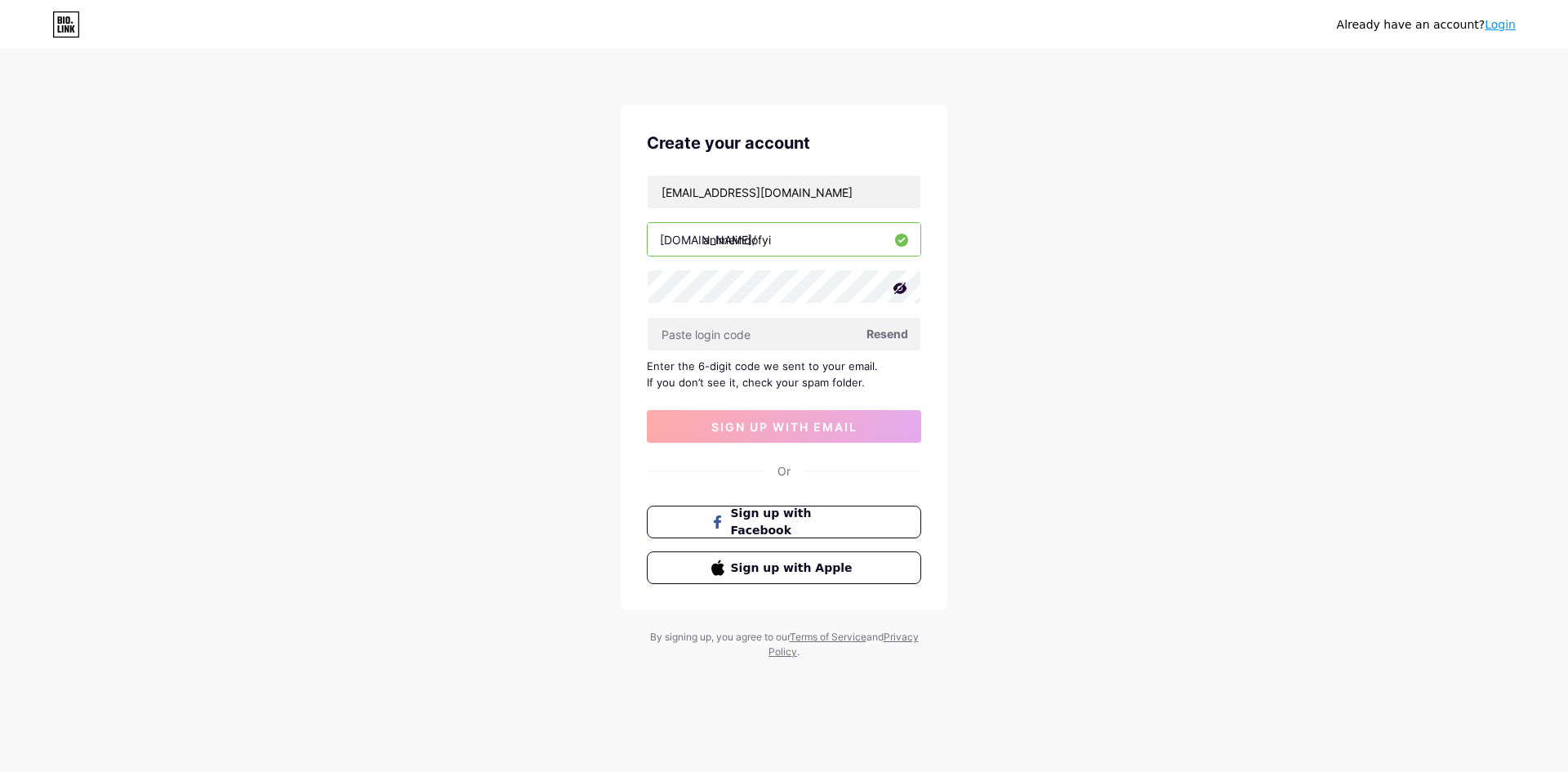
click at [879, 336] on span "Resend" at bounding box center [887, 334] width 41 height 17
paste input "825803"
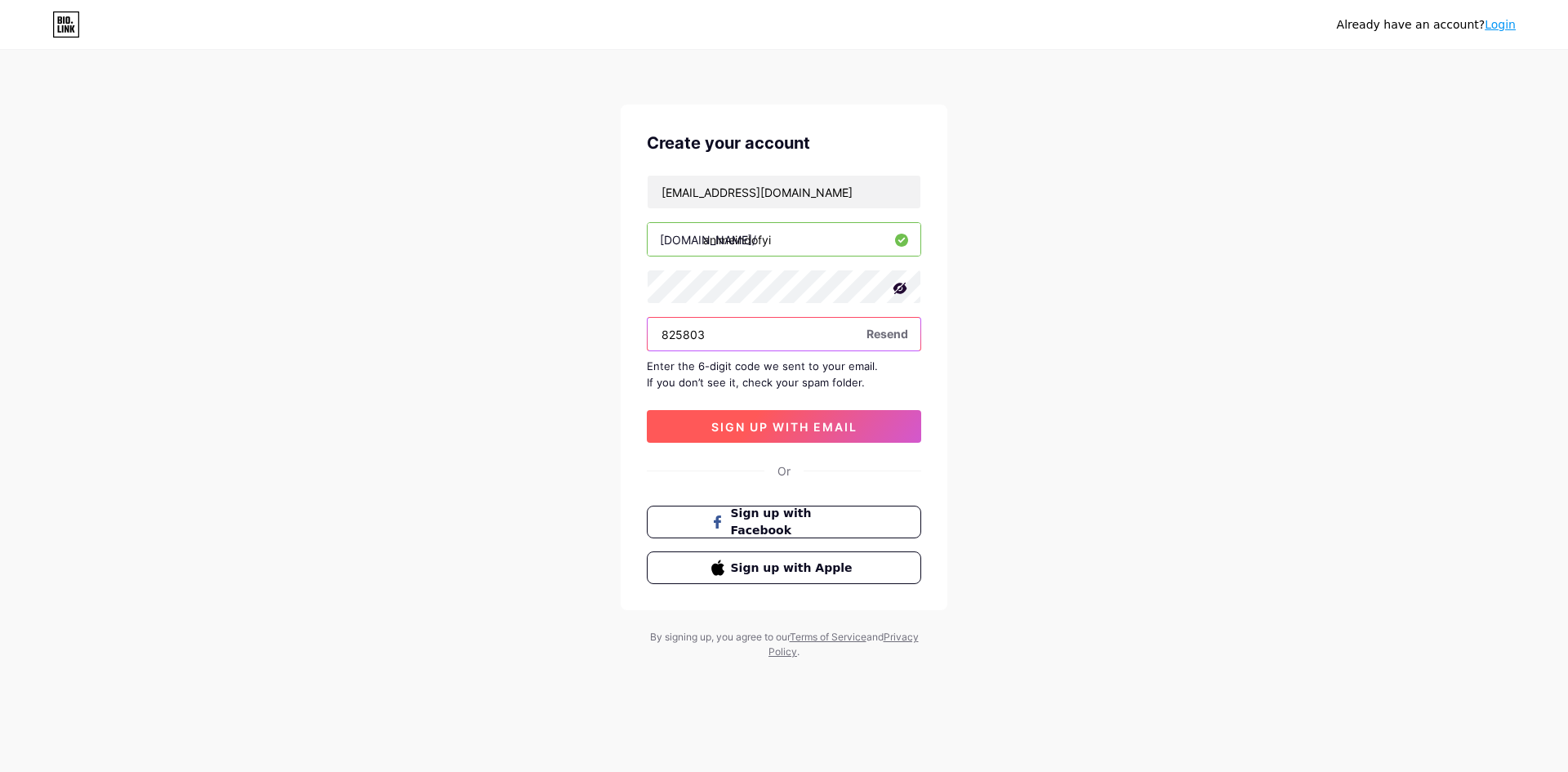
type input "825803"
click at [757, 420] on span "sign up with email" at bounding box center [784, 427] width 146 height 13
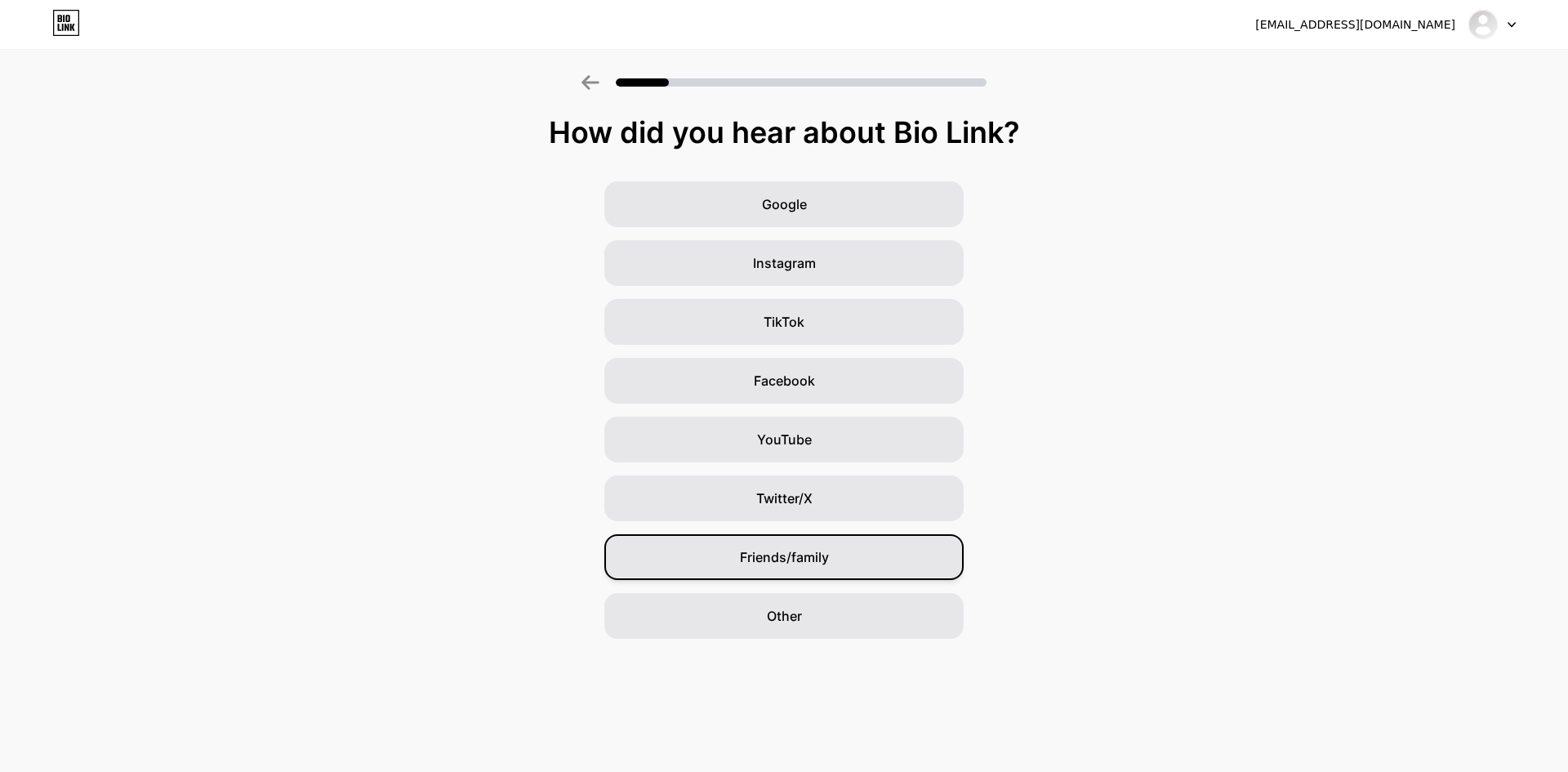
click at [812, 557] on span "Friends/family" at bounding box center [784, 557] width 89 height 19
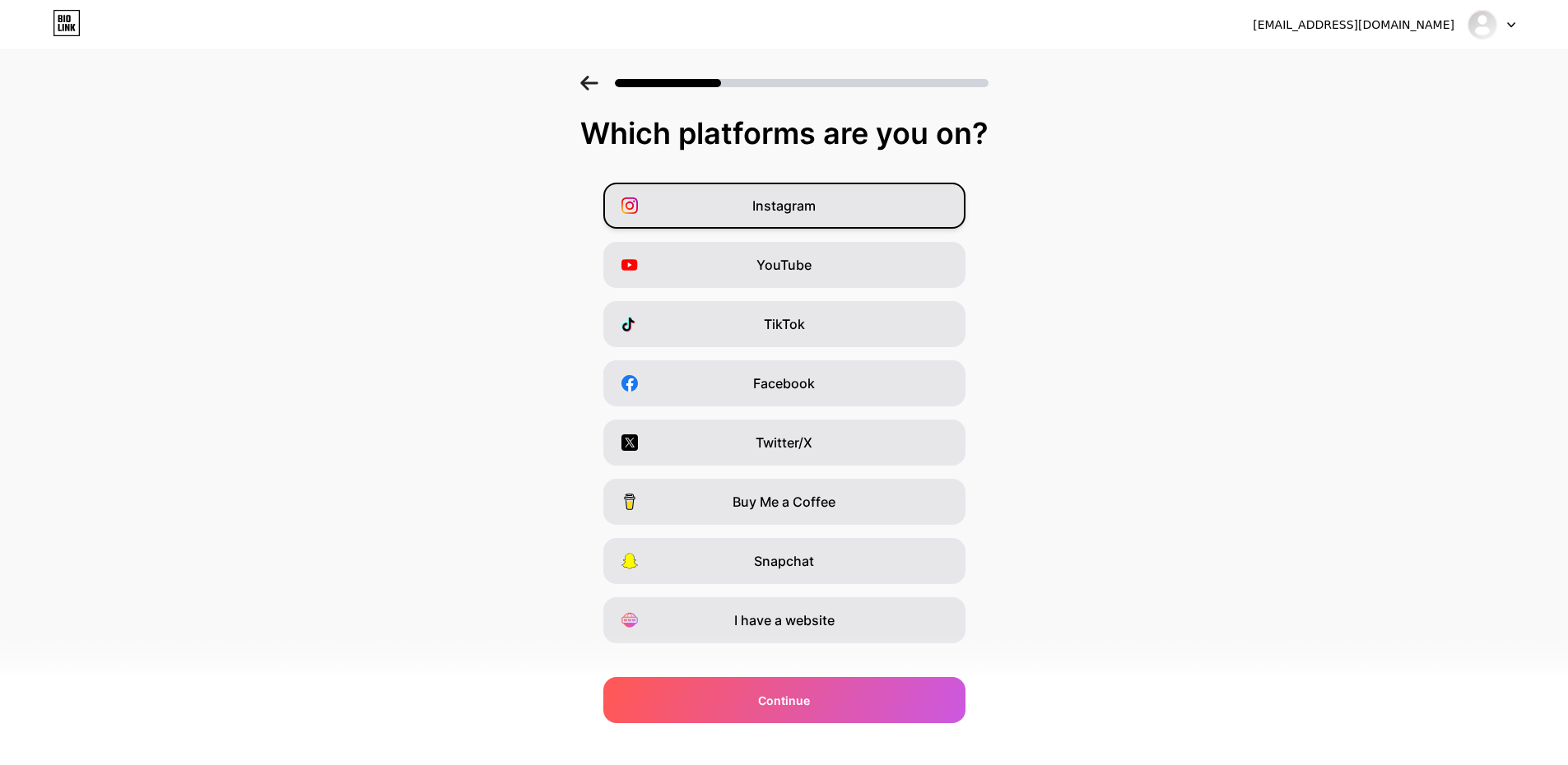
click at [828, 208] on div "Instagram" at bounding box center [784, 206] width 362 height 46
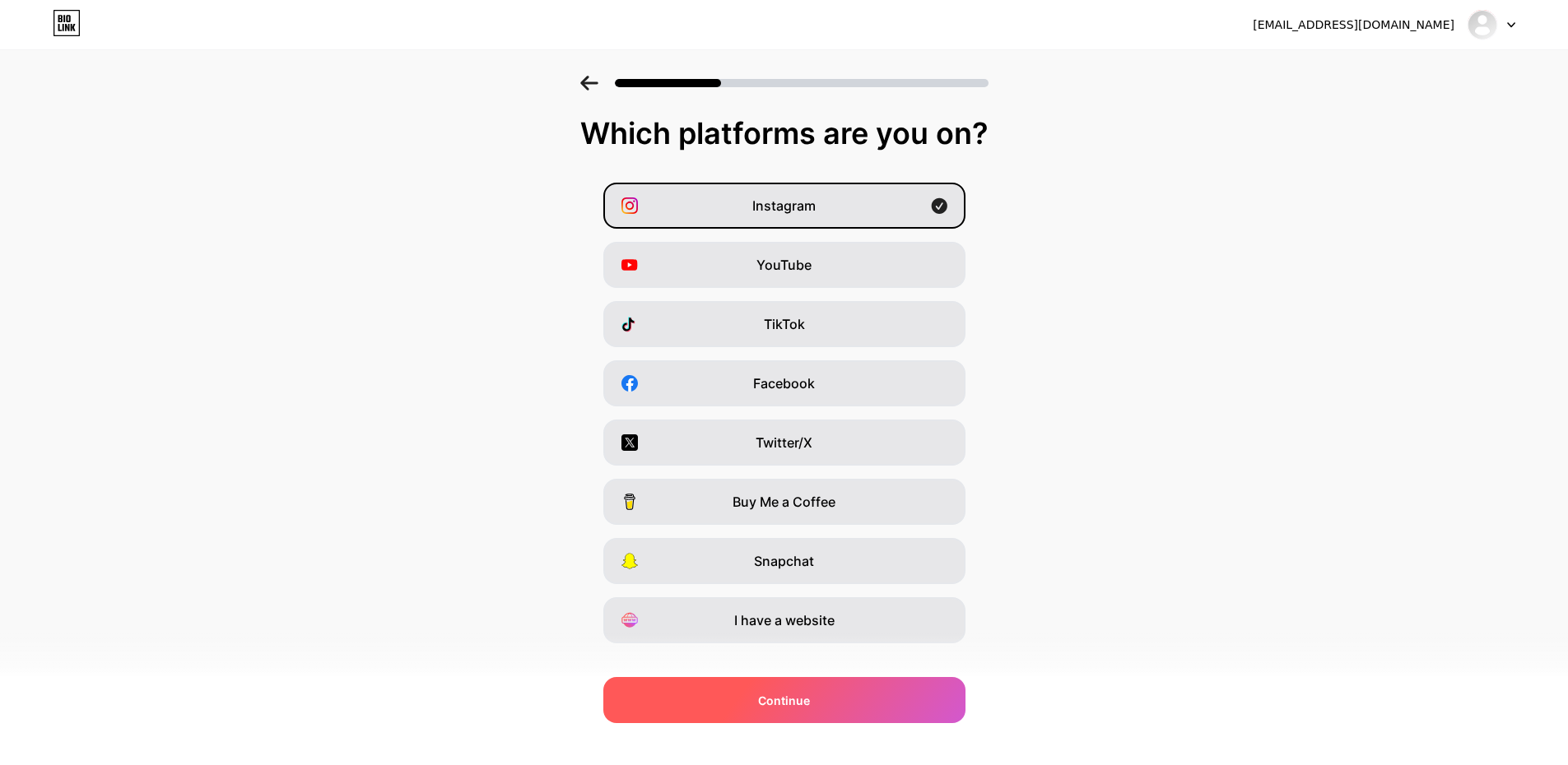
click at [827, 686] on div "Continue" at bounding box center [784, 700] width 362 height 46
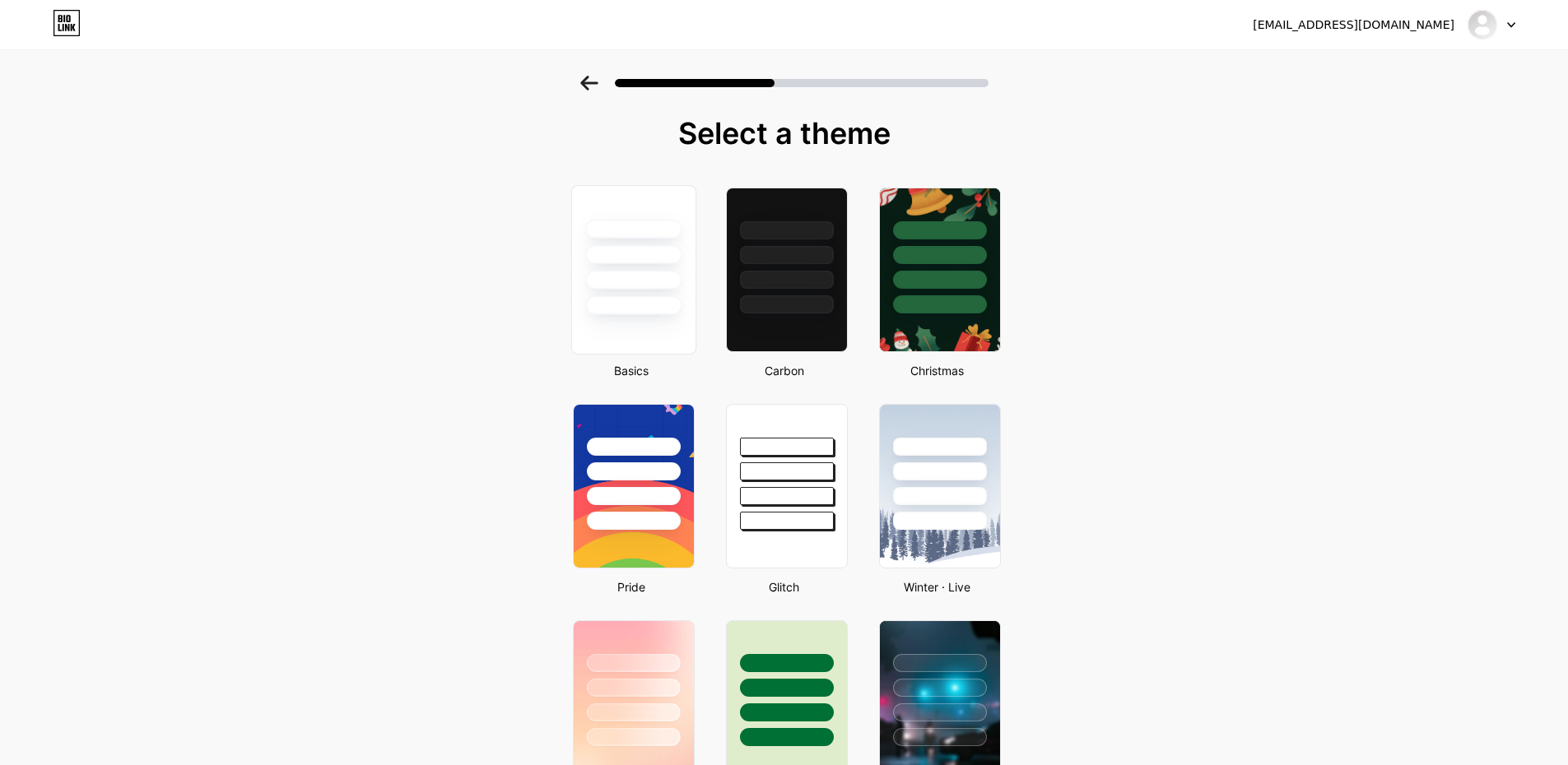
click at [645, 317] on div at bounding box center [632, 269] width 125 height 169
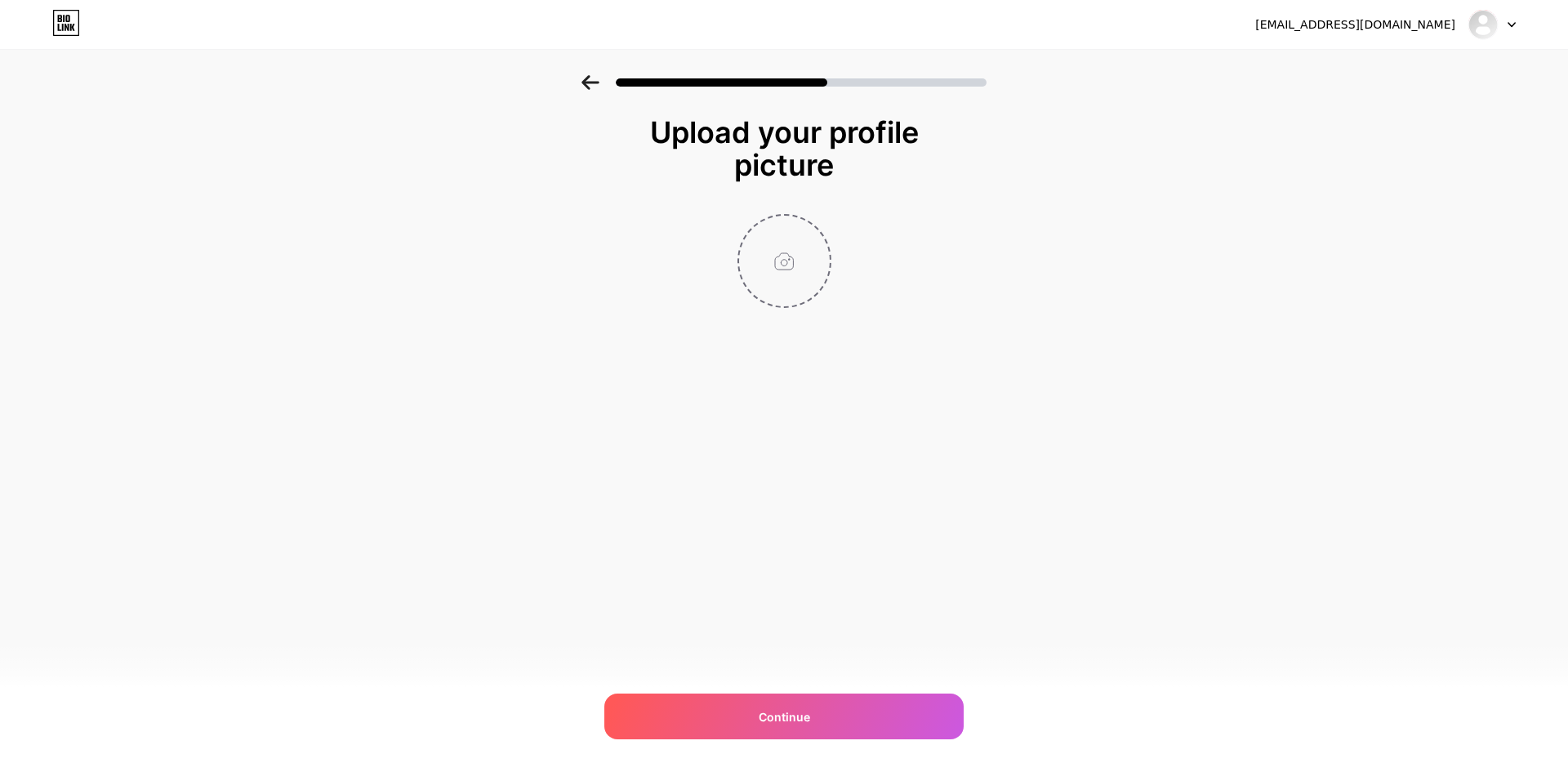
click at [785, 274] on input "file" at bounding box center [784, 261] width 91 height 91
type input "C:\fakepath\Untitled-2.jpg"
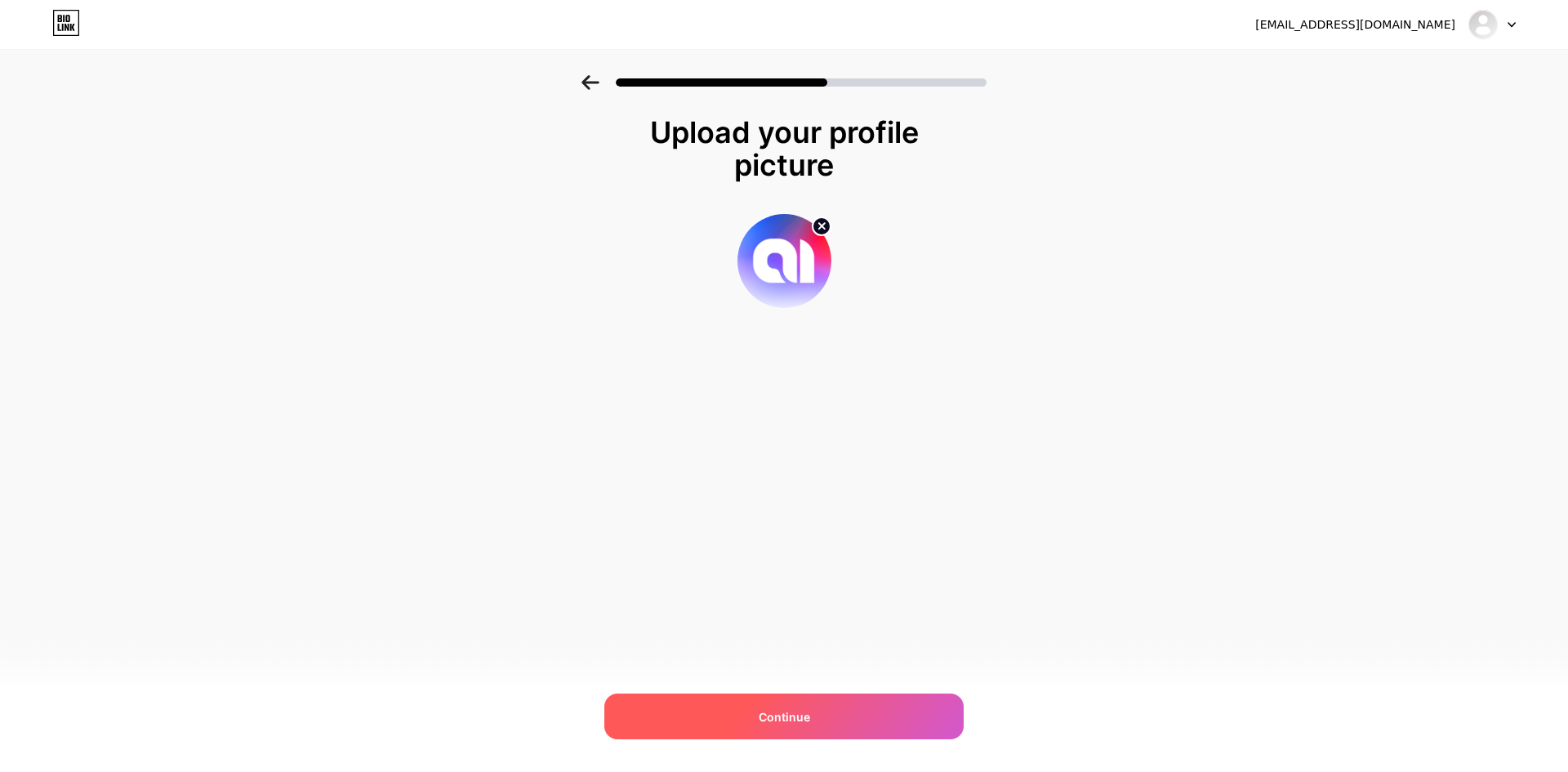
click at [796, 712] on span "Continue" at bounding box center [784, 717] width 52 height 17
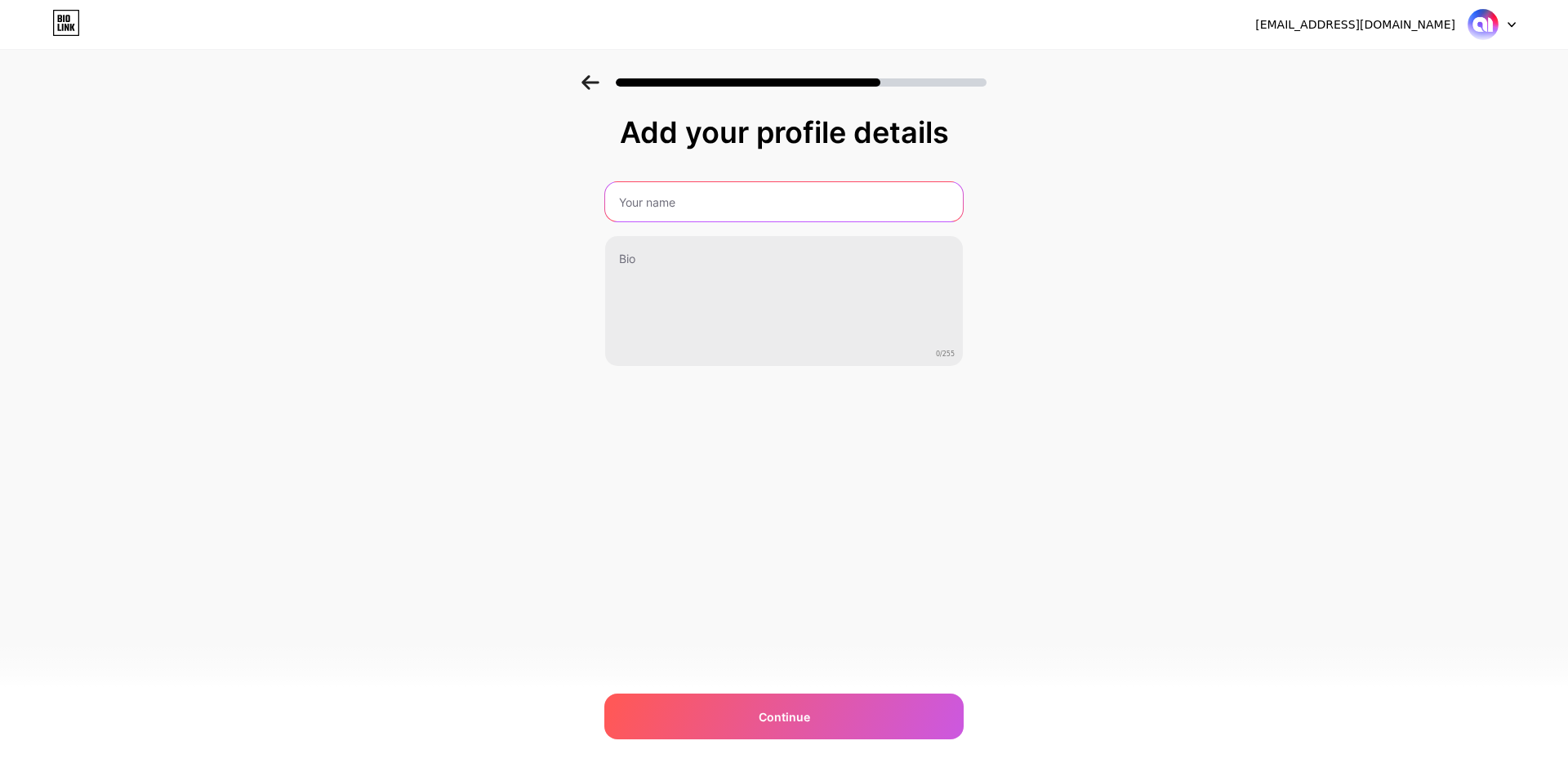
click at [698, 207] on input "text" at bounding box center [783, 201] width 357 height 39
type input "AnimeindoFYI"
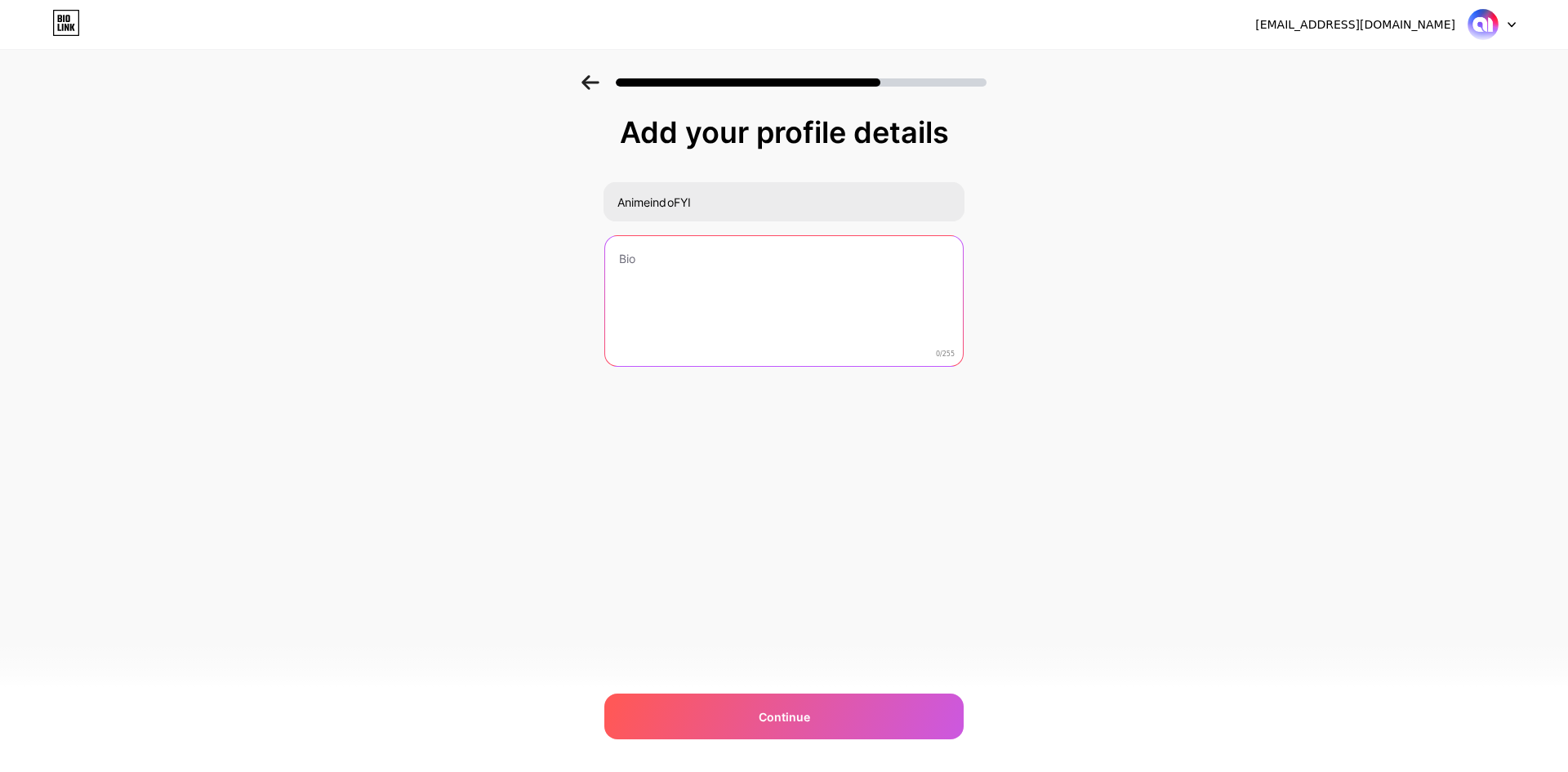
click at [741, 270] on textarea at bounding box center [783, 301] width 357 height 131
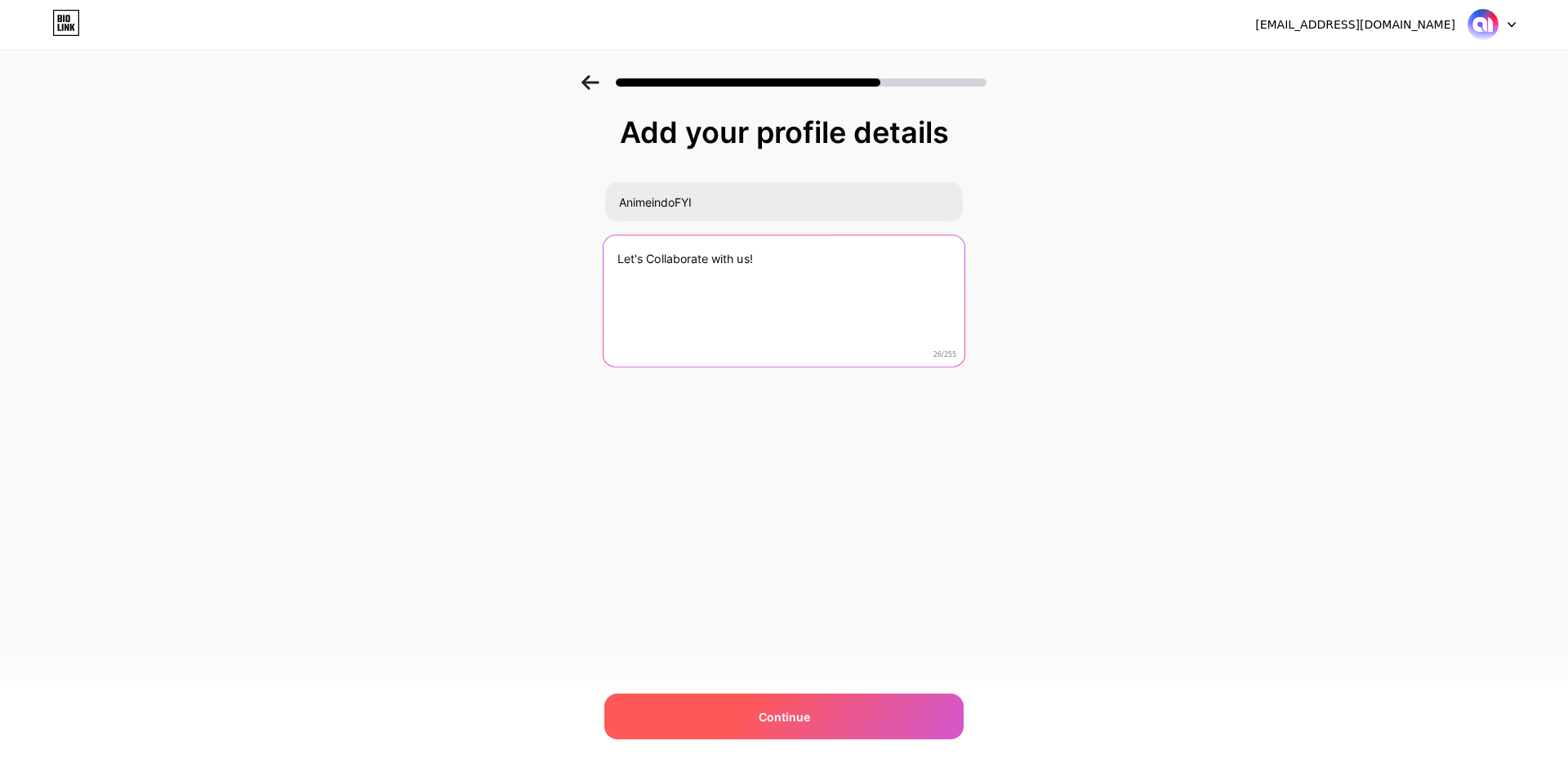
type textarea "Let's Collaborate with us!"
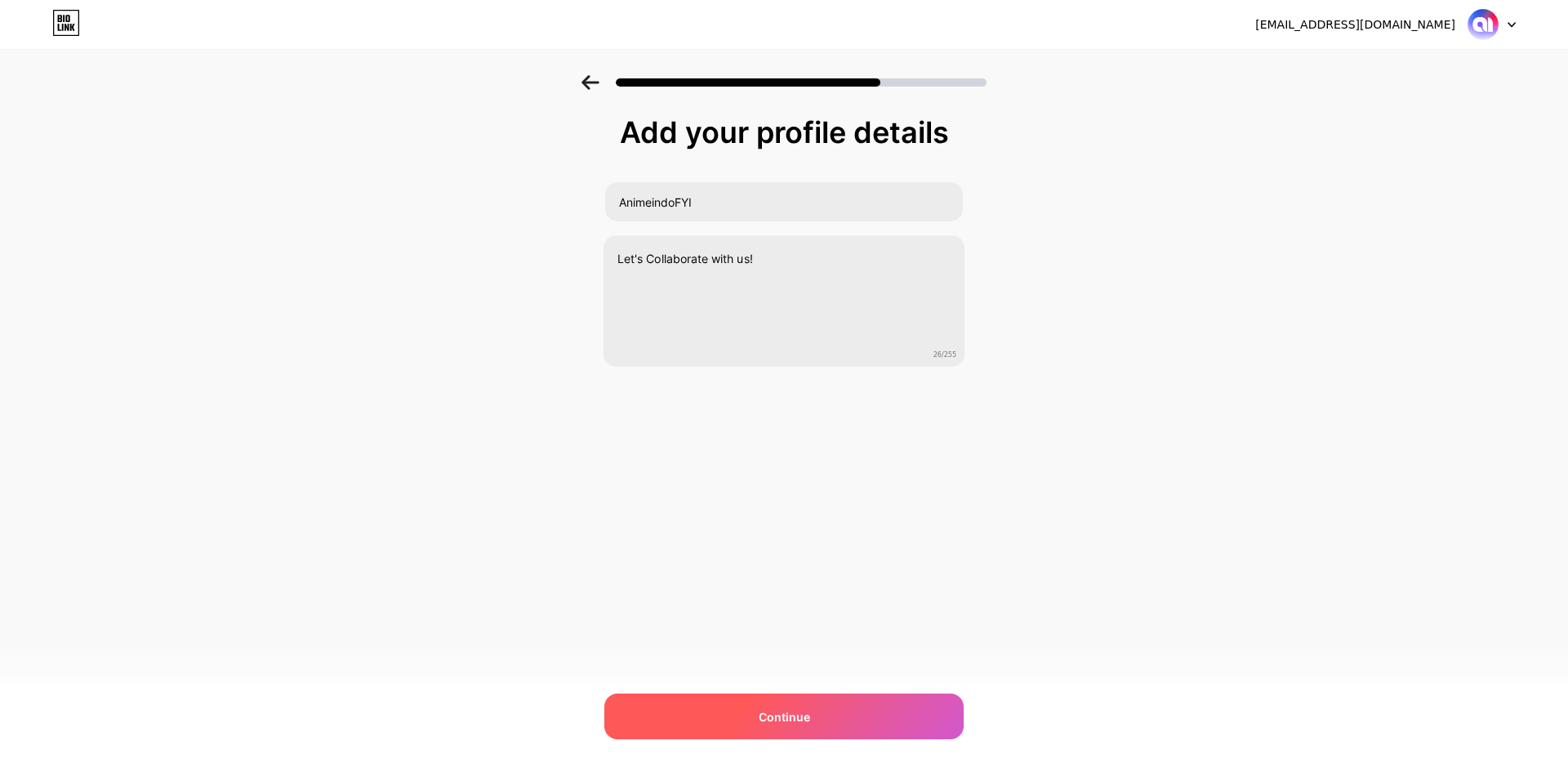
click at [798, 702] on div "Continue" at bounding box center [783, 716] width 359 height 46
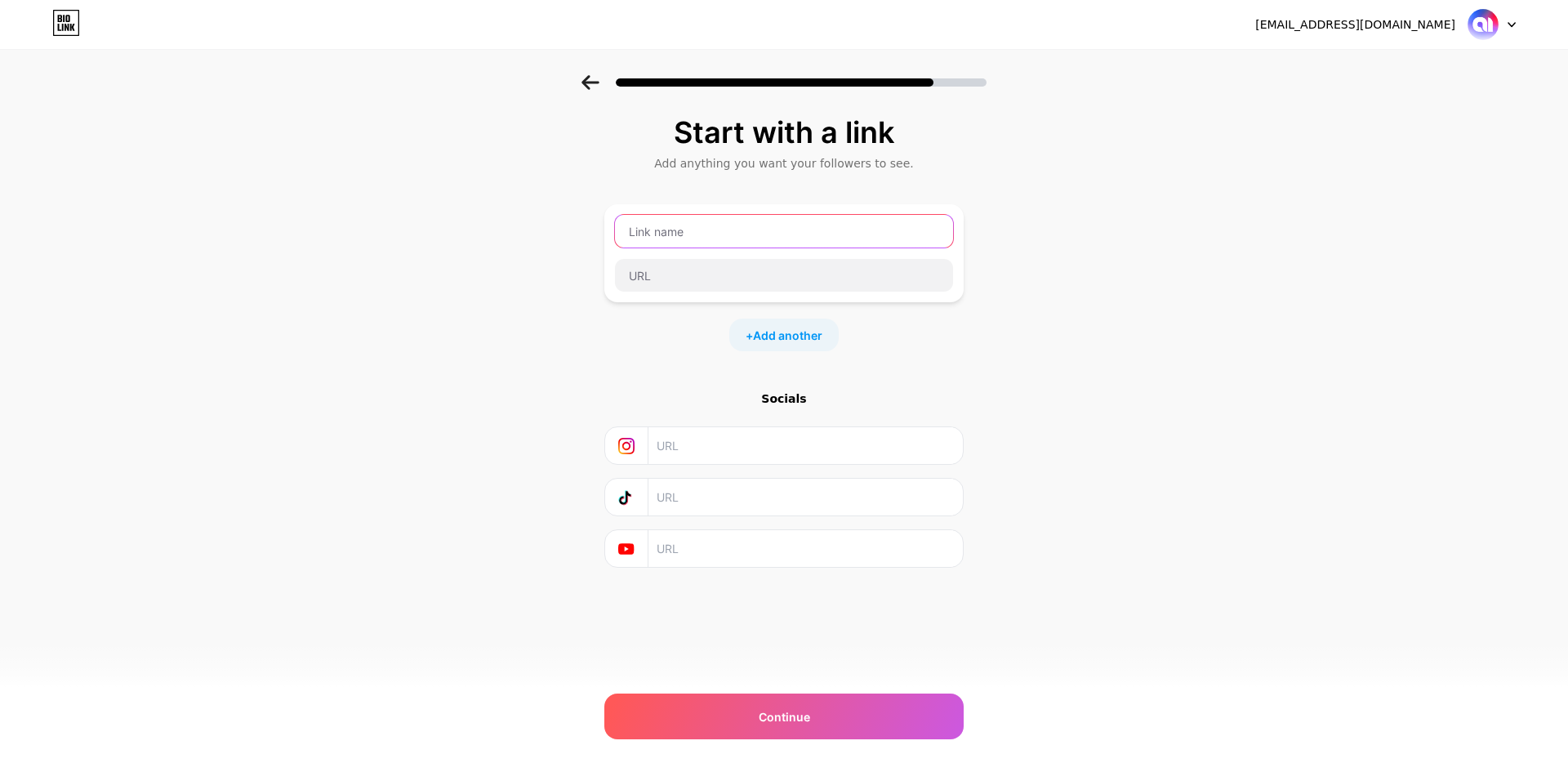
click at [664, 234] on input "text" at bounding box center [783, 231] width 338 height 33
type input "C"
type input "W"
type input "Paid Promote"
click at [683, 284] on input "text" at bounding box center [783, 275] width 338 height 33
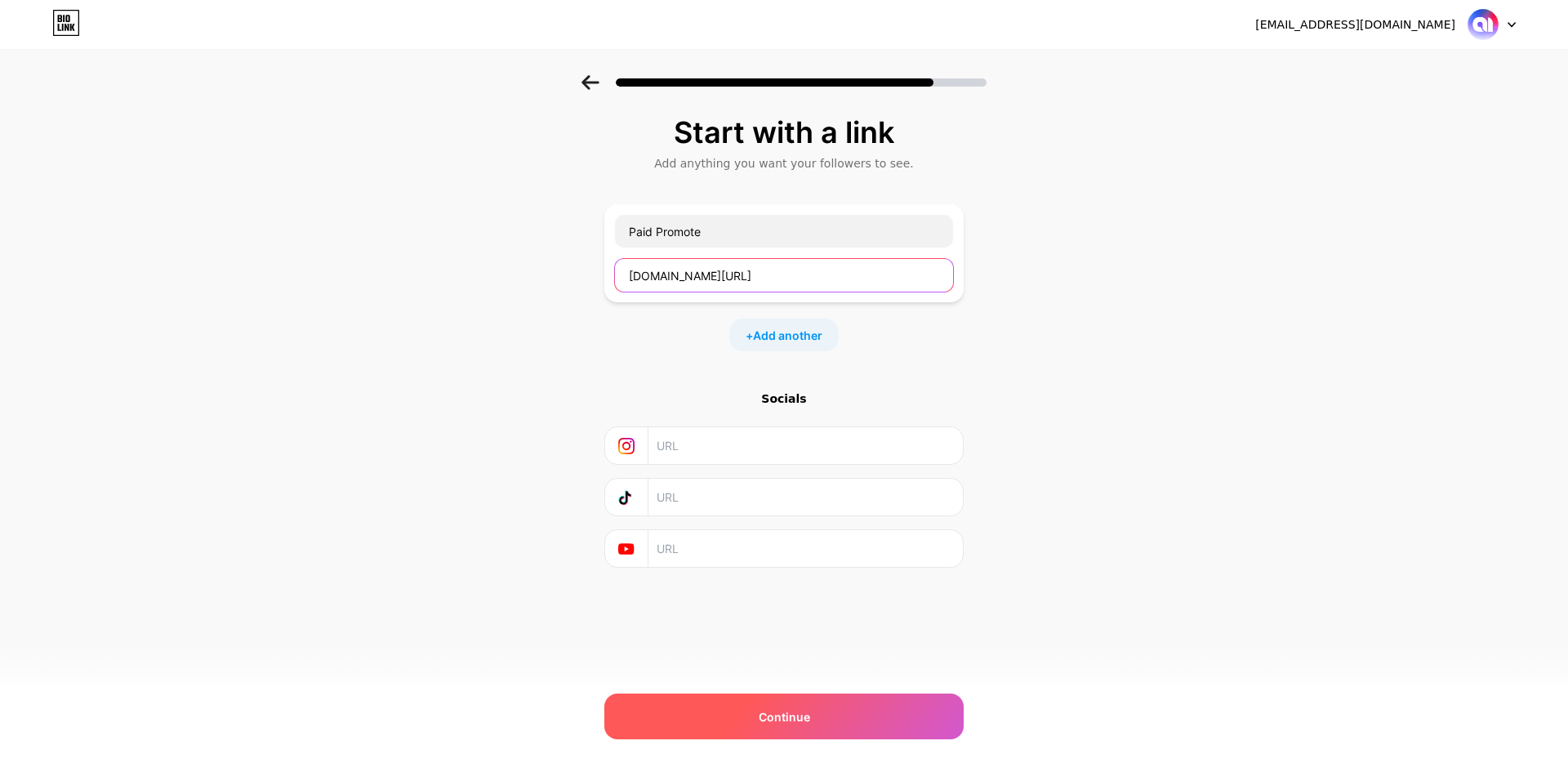
type input "[DOMAIN_NAME][URL]"
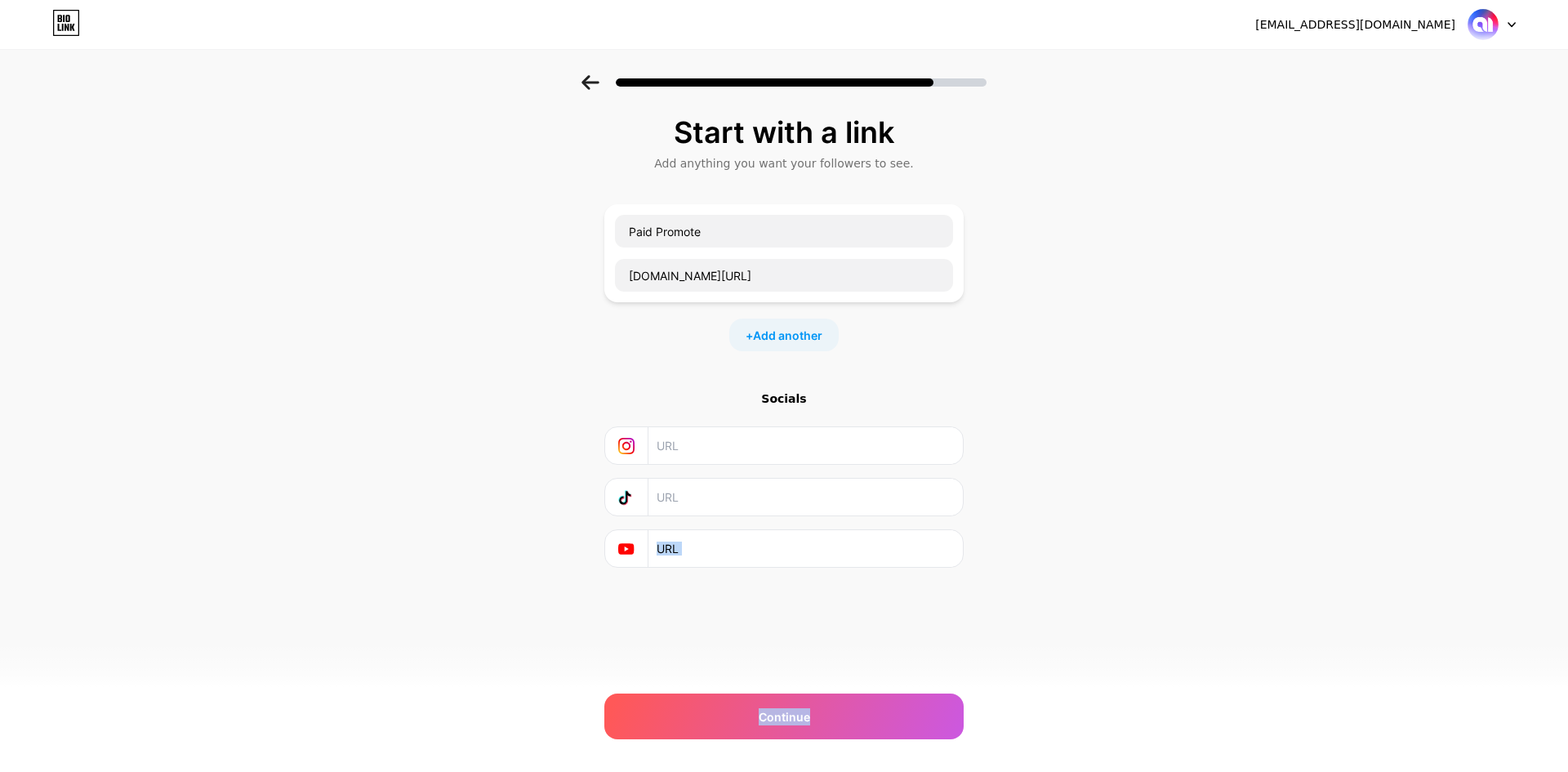
drag, startPoint x: 842, startPoint y: 711, endPoint x: 846, endPoint y: 643, distance: 68.1
click at [850, 665] on div "[EMAIL_ADDRESS][DOMAIN_NAME] Logout Link Copied Start with a link Add anything …" at bounding box center [784, 386] width 1568 height 772
click at [781, 331] on span "Add another" at bounding box center [787, 336] width 69 height 17
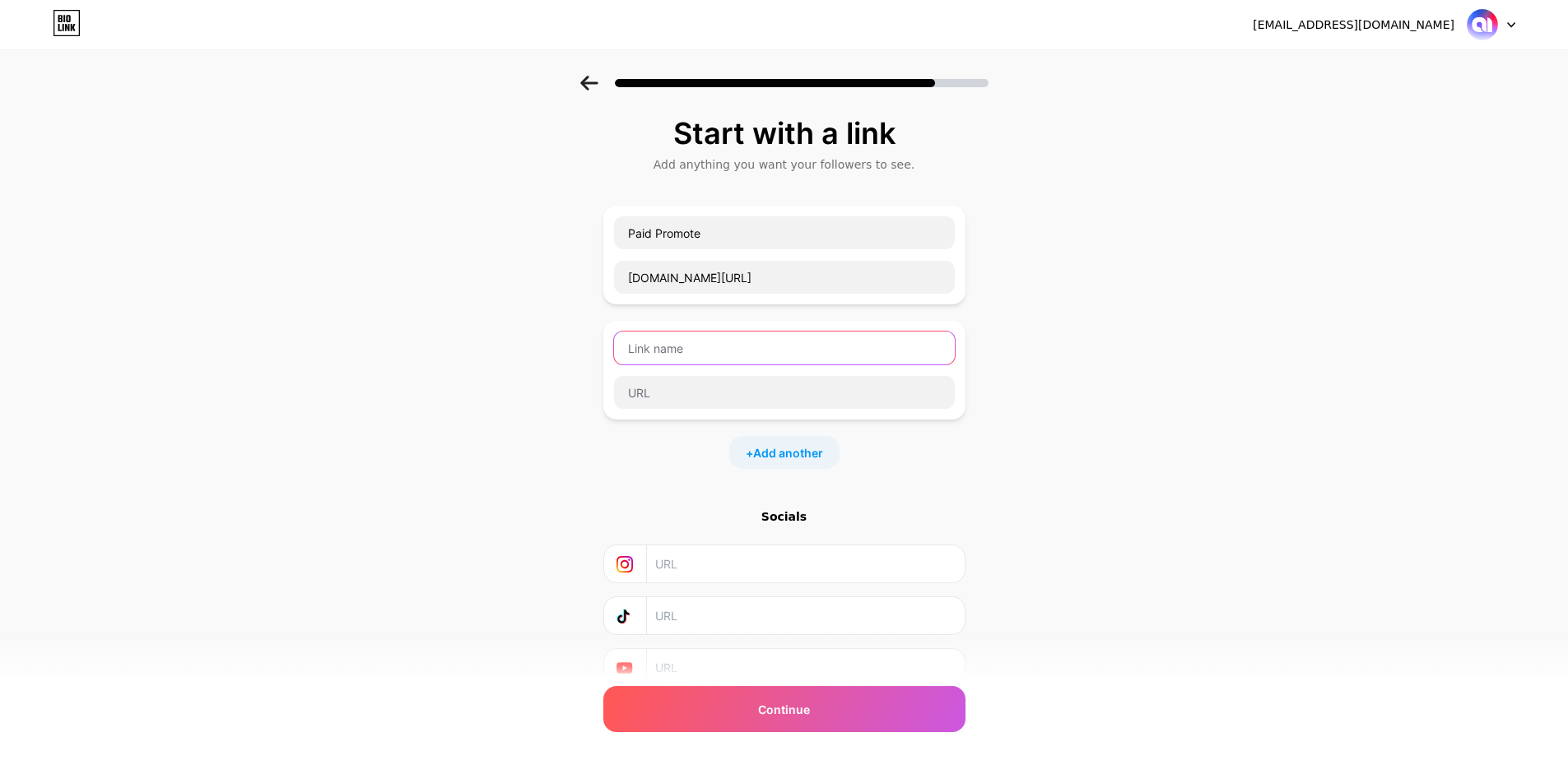
click at [781, 351] on input "text" at bounding box center [784, 348] width 341 height 33
type input "Partnership ([GEOGRAPHIC_DATA])"
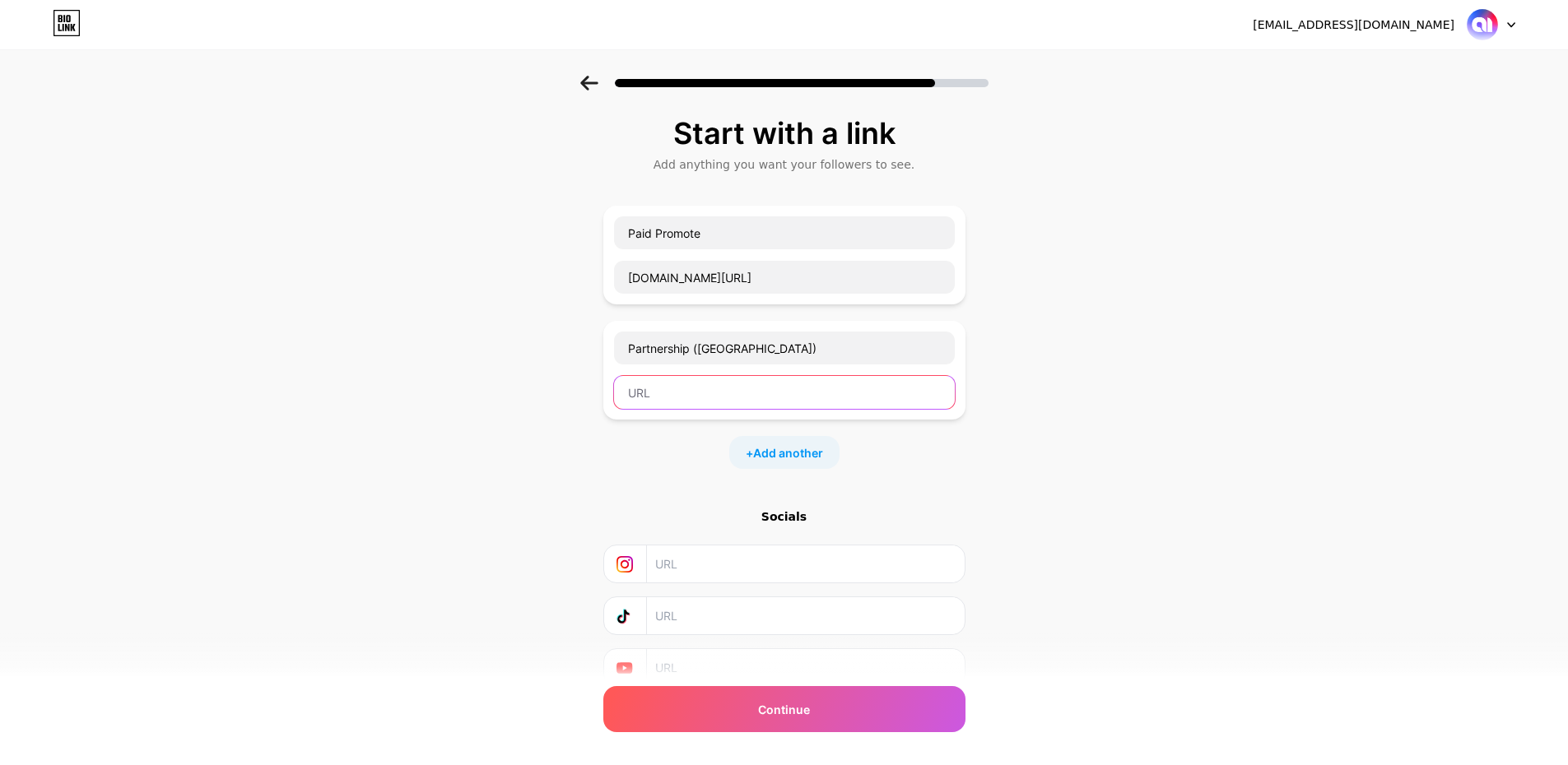
click at [717, 383] on input "text" at bounding box center [784, 392] width 341 height 33
paste input "[PHONE_NUMBER]"
click at [673, 394] on input "[DOMAIN_NAME][URL][PHONE_NUMBER]" at bounding box center [784, 392] width 341 height 33
click at [710, 391] on input "[DOMAIN_NAME][URL]" at bounding box center [784, 392] width 341 height 33
click at [739, 394] on input "[DOMAIN_NAME][URL]" at bounding box center [784, 392] width 341 height 33
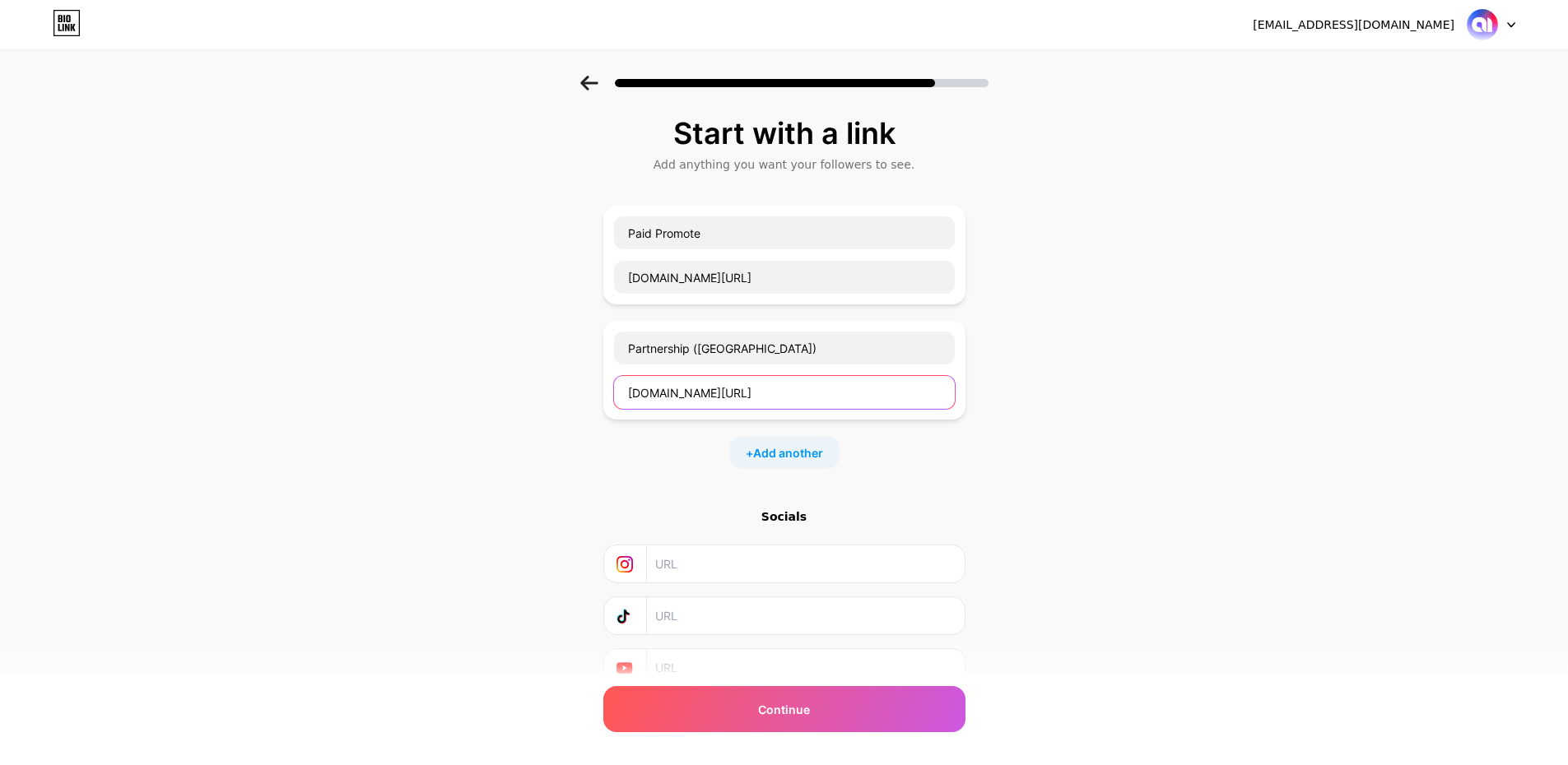
type input "[DOMAIN_NAME][URL]"
click at [953, 447] on div "+ Add another" at bounding box center [784, 453] width 362 height 33
click at [776, 449] on span "Add another" at bounding box center [788, 453] width 70 height 17
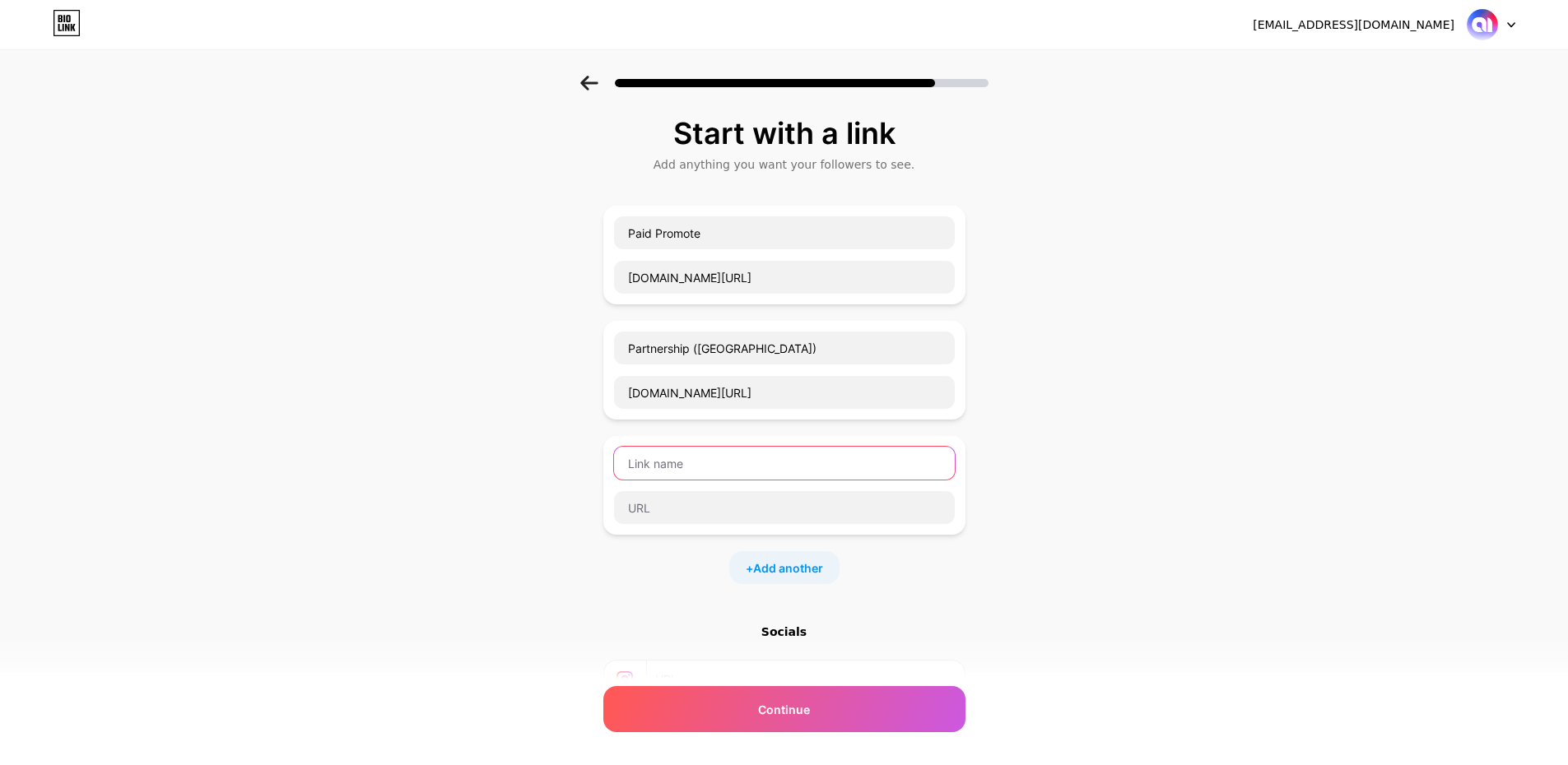
click at [741, 467] on input "text" at bounding box center [784, 464] width 341 height 33
type input "P"
click at [742, 238] on input "Paid Promote" at bounding box center [784, 233] width 341 height 33
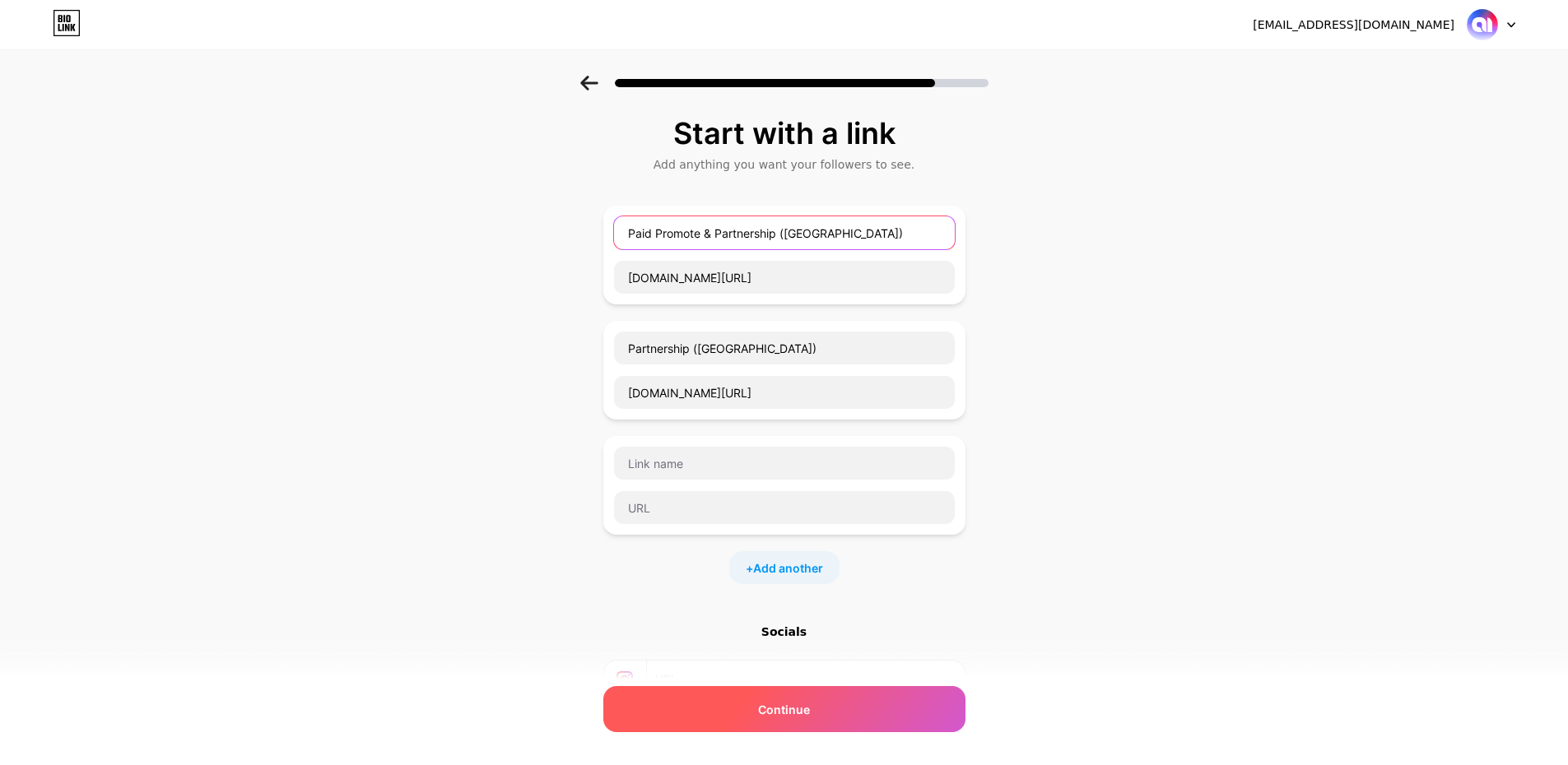
type input "Paid Promote & Partnership ([GEOGRAPHIC_DATA])"
click at [810, 713] on span "Continue" at bounding box center [784, 710] width 52 height 17
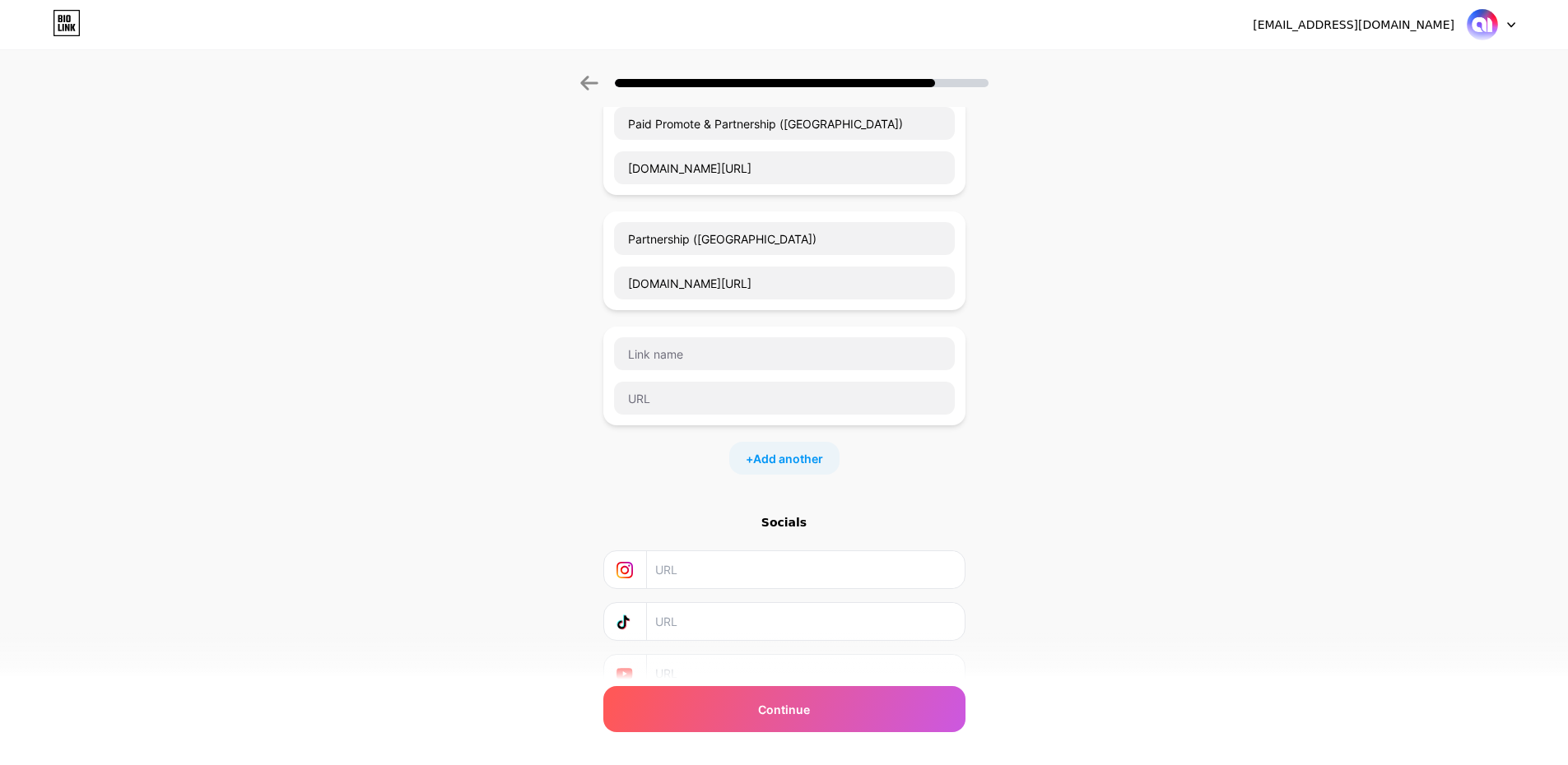
scroll to position [185, 0]
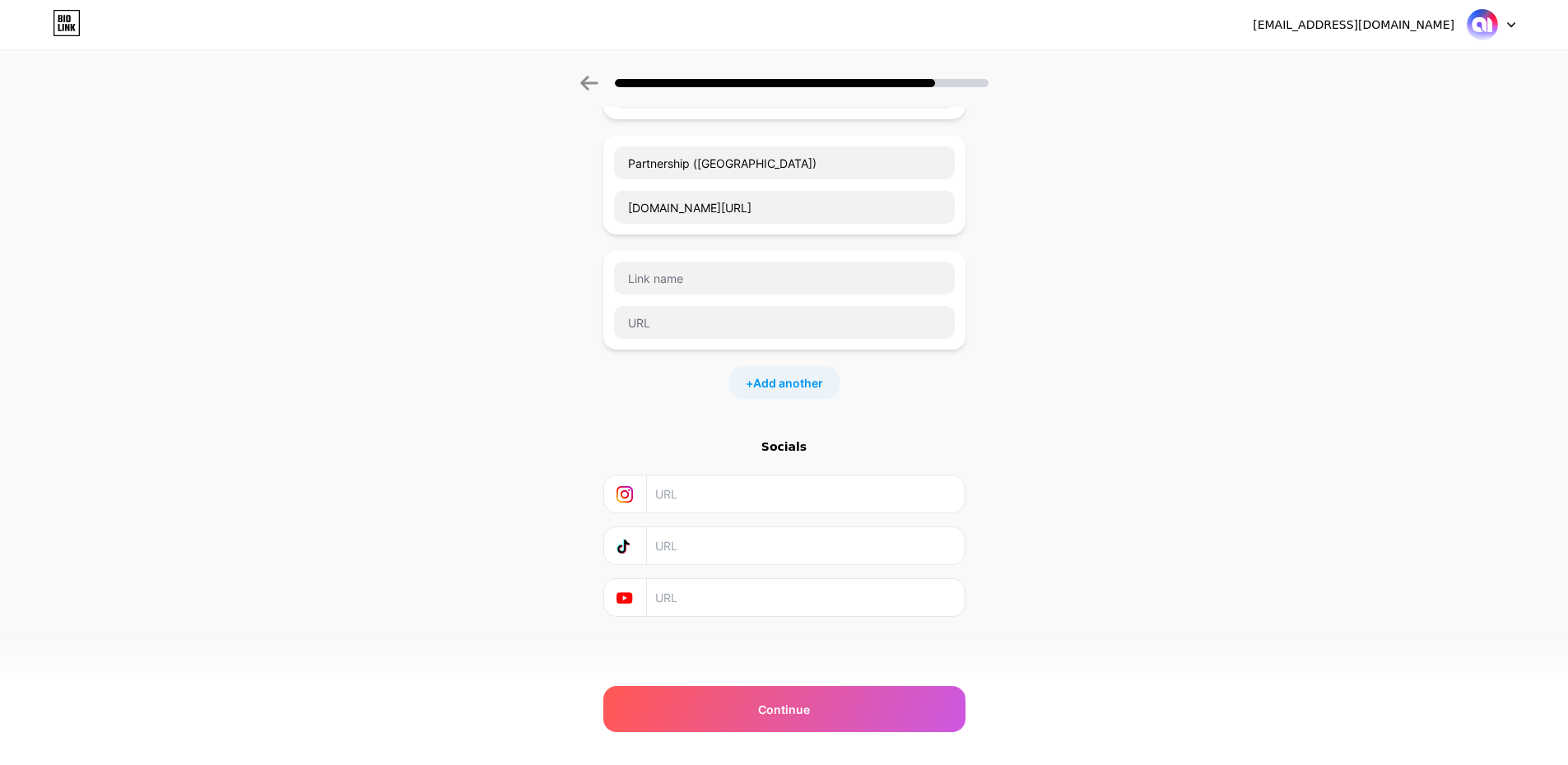
click at [713, 503] on input "text" at bounding box center [804, 494] width 299 height 37
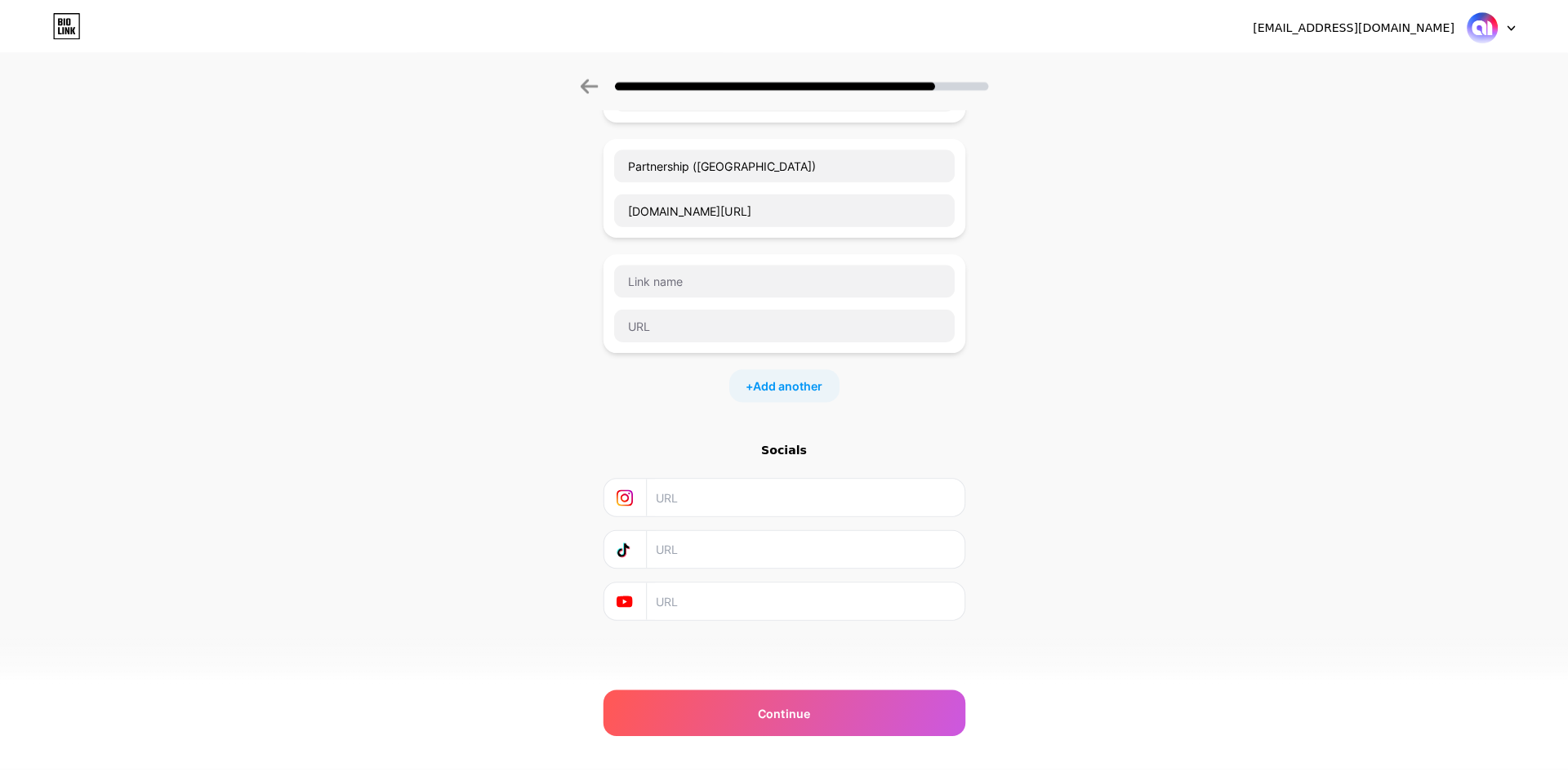
scroll to position [0, 0]
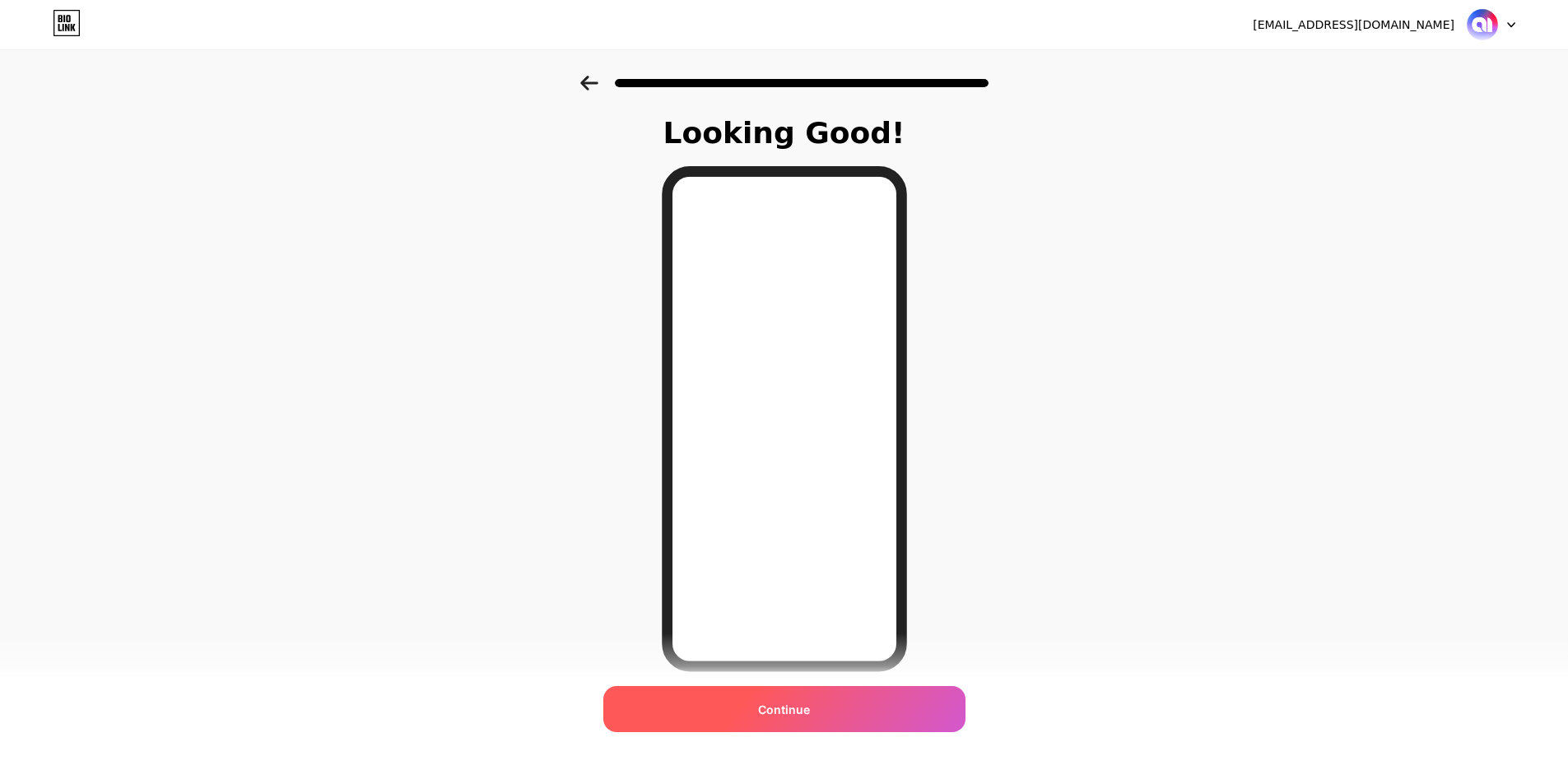
click at [800, 716] on span "Continue" at bounding box center [784, 710] width 52 height 17
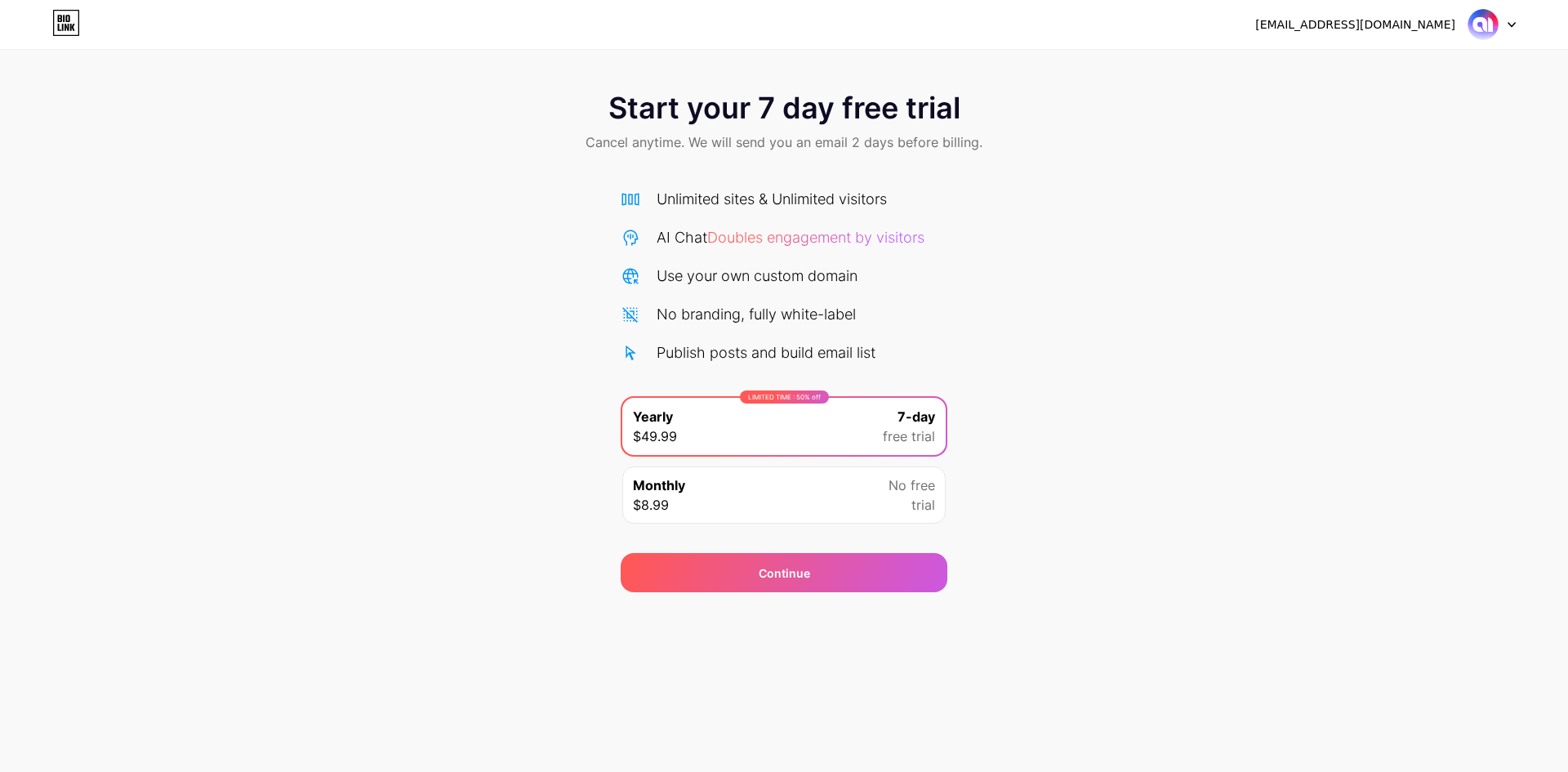
click at [920, 479] on span "No free" at bounding box center [911, 485] width 47 height 19
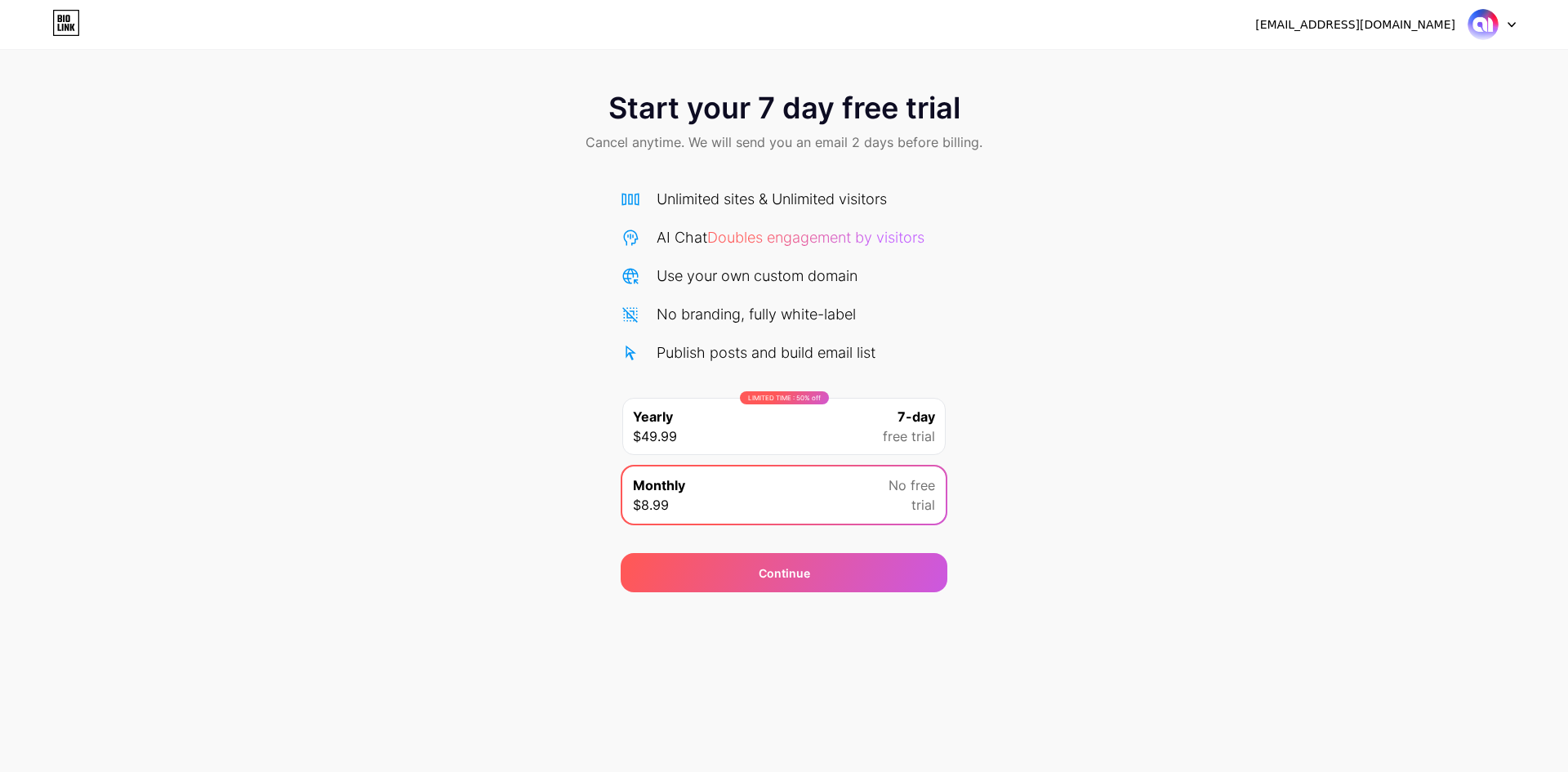
click at [311, 185] on div "Start your 7 day free trial Cancel anytime. We will send you an email 2 days be…" at bounding box center [784, 333] width 1568 height 517
click at [311, 183] on div "Start your 7 day free trial Cancel anytime. We will send you an email 2 days be…" at bounding box center [784, 333] width 1568 height 517
click at [613, 135] on span "Cancel anytime. We will send you an email 2 days before billing." at bounding box center [784, 142] width 397 height 19
click at [619, 116] on span "Start your 7 day free trial" at bounding box center [784, 107] width 352 height 33
click at [1509, 25] on icon at bounding box center [1511, 25] width 9 height 6
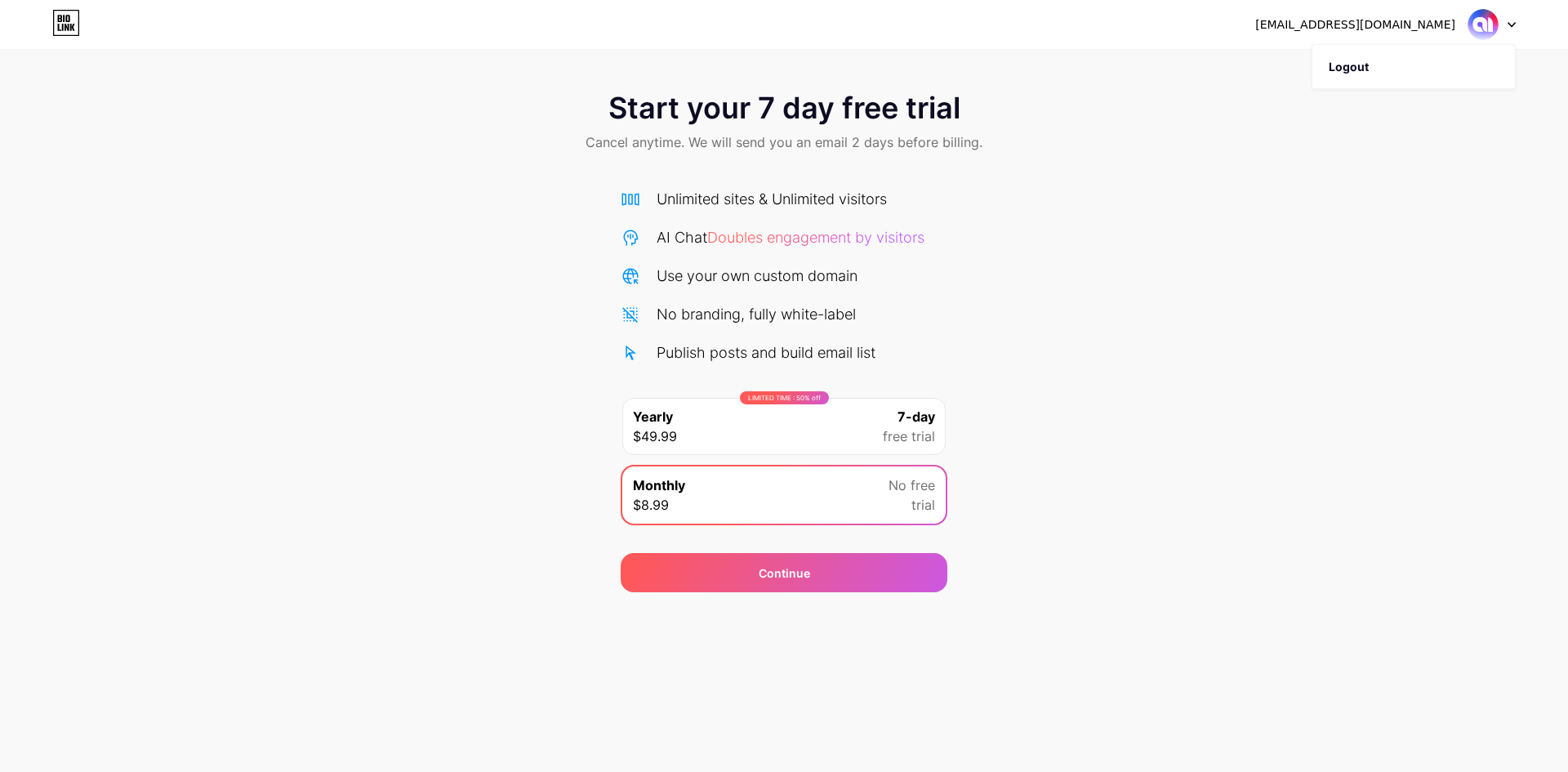
click at [1172, 47] on div "[EMAIL_ADDRESS][DOMAIN_NAME] Logout" at bounding box center [784, 24] width 1568 height 49
click at [1503, 25] on div at bounding box center [1491, 24] width 47 height 30
click at [1211, 124] on div "Start your 7 day free trial Cancel anytime. We will send you an email 2 days be…" at bounding box center [784, 123] width 1568 height 97
click at [758, 579] on div "Continue" at bounding box center [783, 573] width 327 height 39
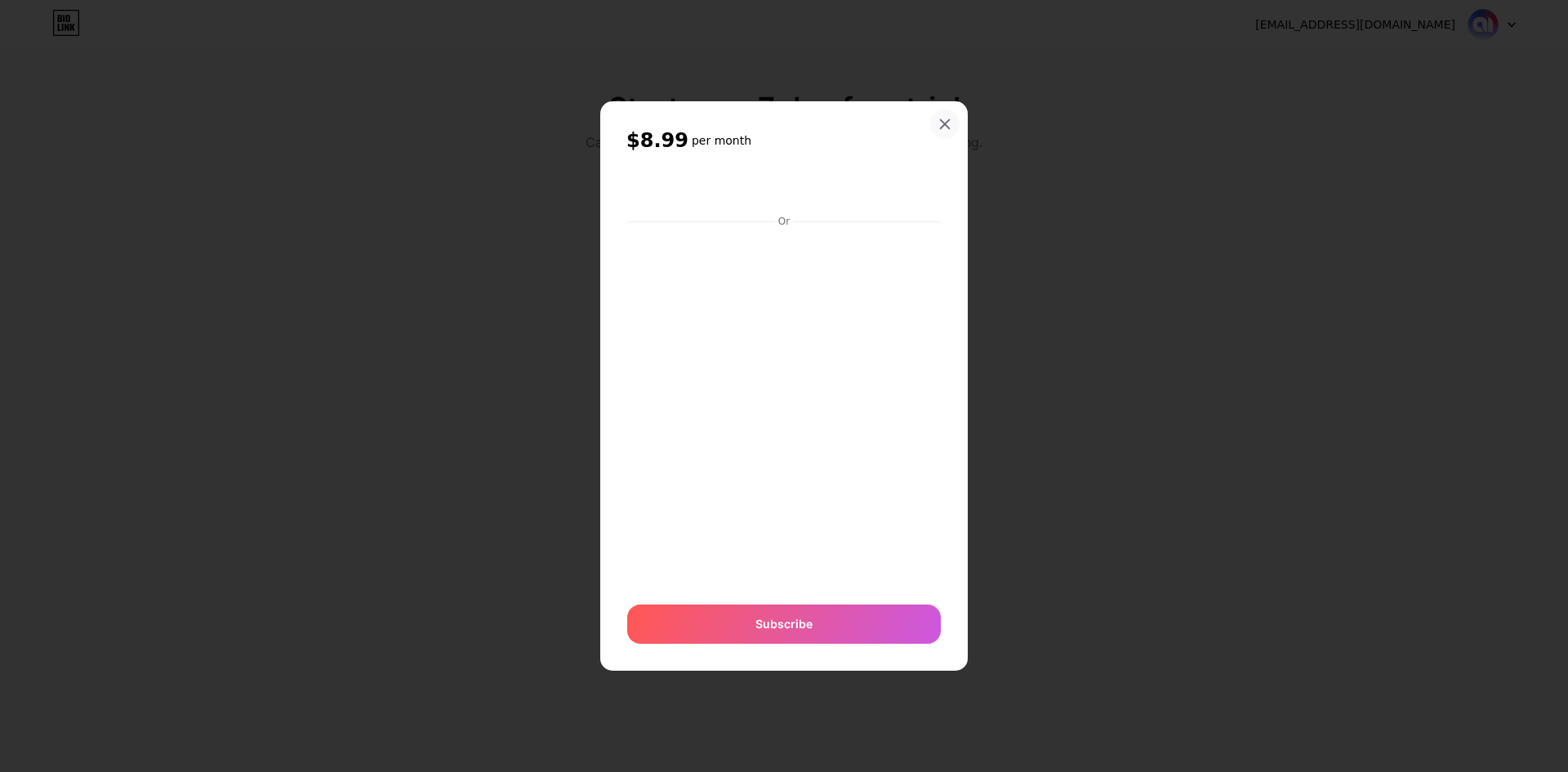
click at [945, 121] on icon at bounding box center [945, 125] width 13 height 13
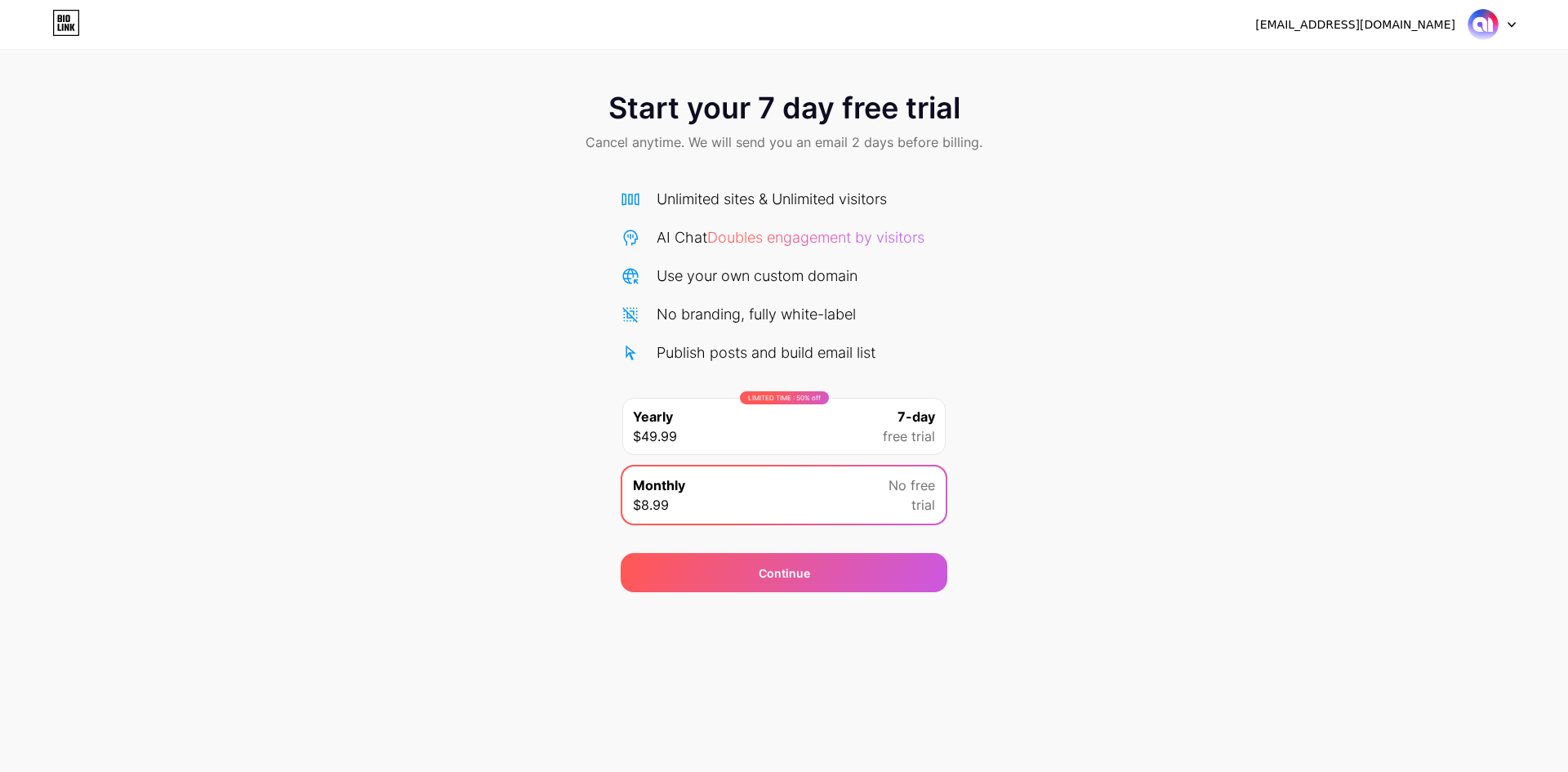
click at [71, 32] on icon at bounding box center [66, 22] width 28 height 26
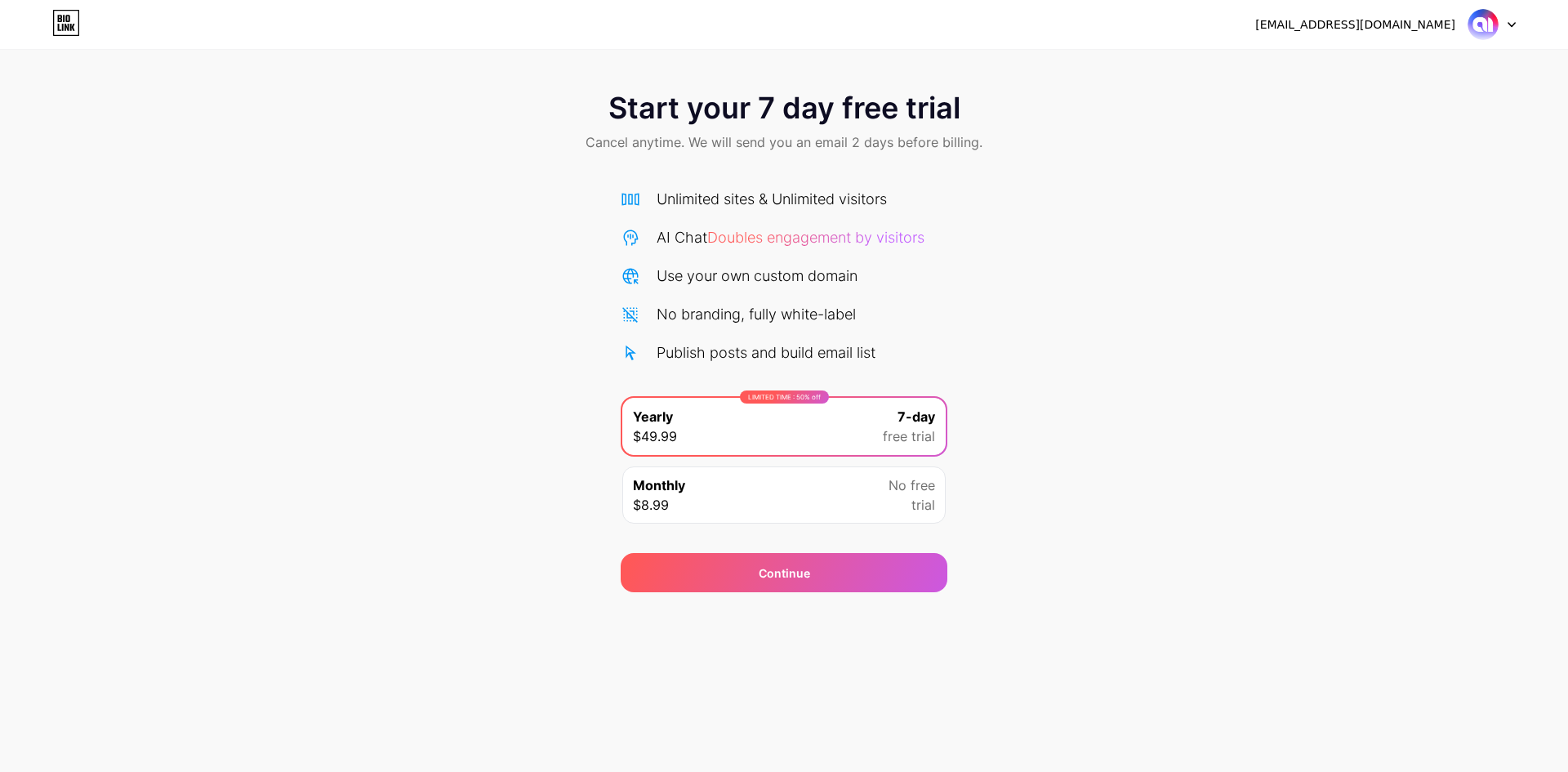
click at [654, 142] on span "Cancel anytime. We will send you an email 2 days before billing." at bounding box center [784, 142] width 397 height 19
